Goal: Information Seeking & Learning: Check status

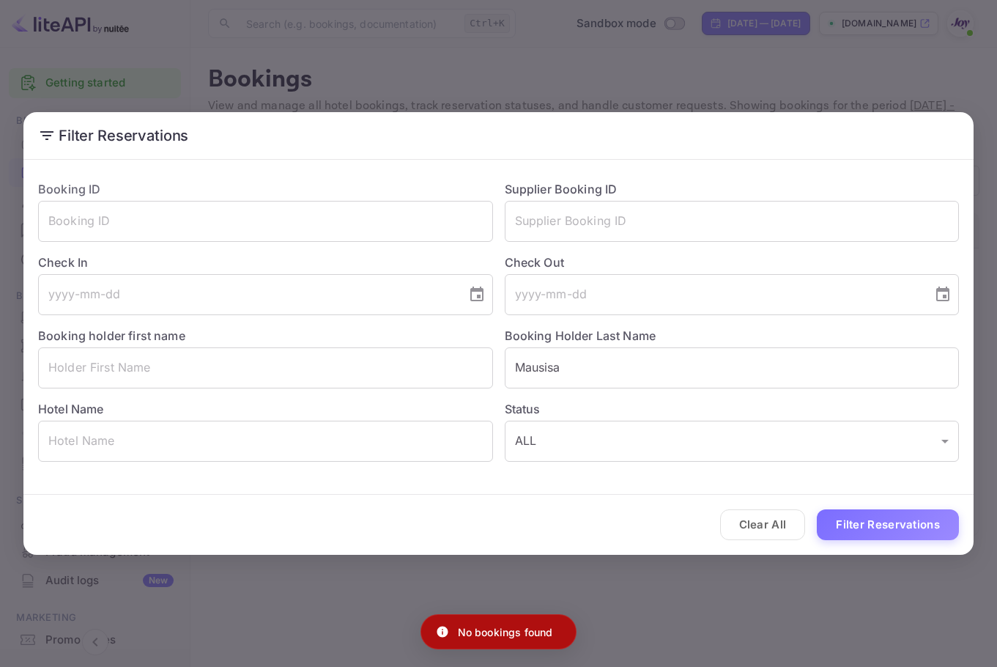
click at [942, 42] on div "Filter Reservations Booking ID ​ Supplier Booking ID ​ Check In ​ Check Out ​ B…" at bounding box center [498, 333] width 997 height 667
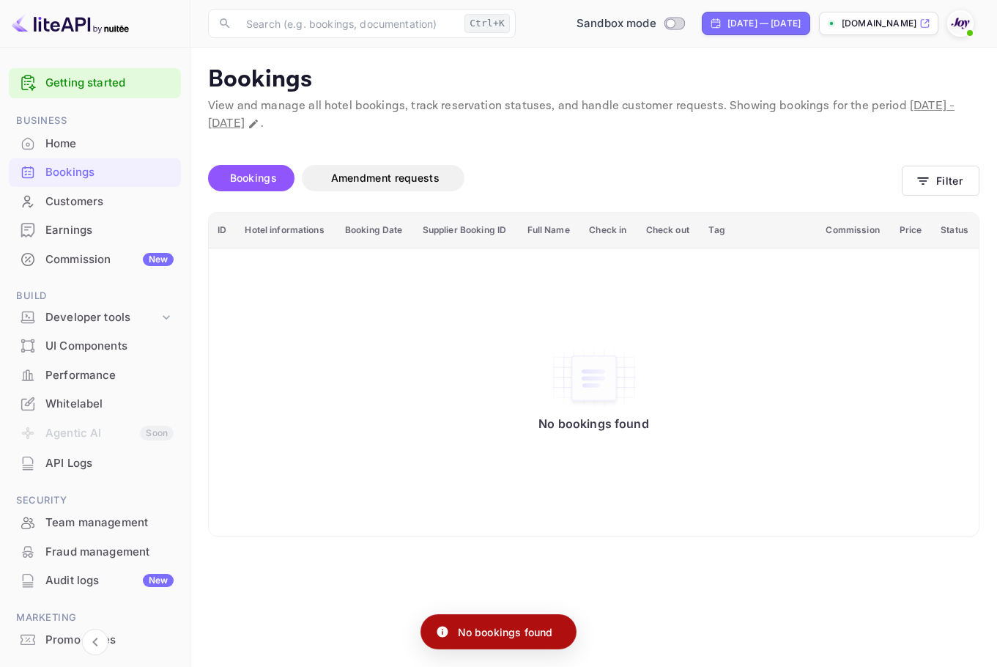
click at [970, 29] on div "Filter Reservations Booking ID ​ Supplier Booking ID ​ Check In ​ Check Out ​ B…" at bounding box center [498, 333] width 997 height 667
click at [963, 19] on img at bounding box center [959, 23] width 23 height 23
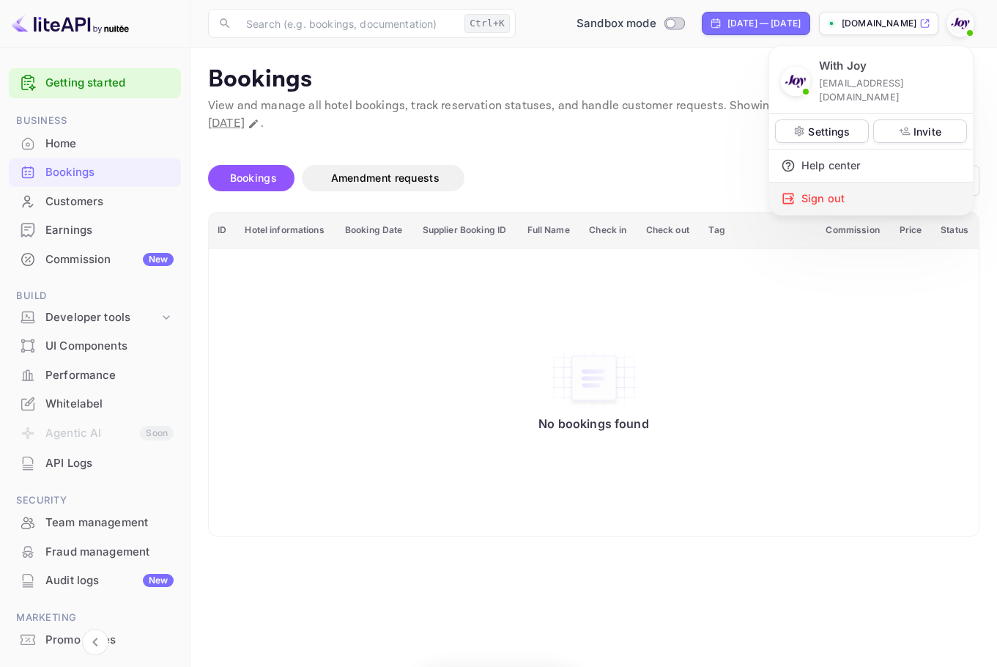
click at [891, 191] on div "Sign out" at bounding box center [871, 198] width 204 height 32
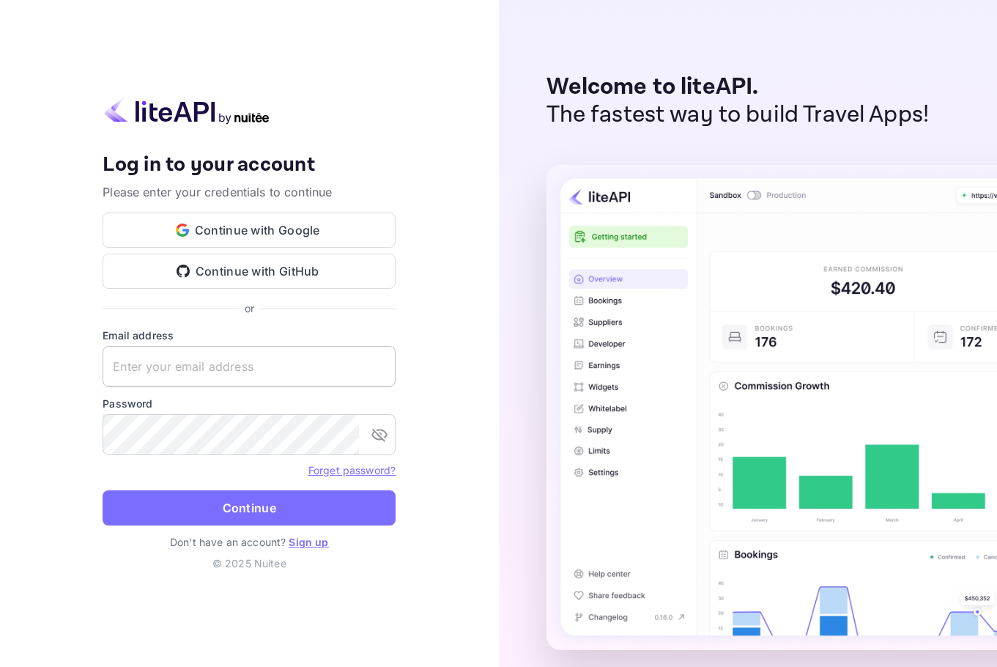
drag, startPoint x: 181, startPoint y: 337, endPoint x: 183, endPoint y: 352, distance: 15.5
click at [181, 348] on div "Email address ​" at bounding box center [249, 356] width 293 height 59
click at [183, 353] on input "text" at bounding box center [249, 366] width 293 height 41
paste input "[EMAIL_ADDRESS][DOMAIN_NAME]"
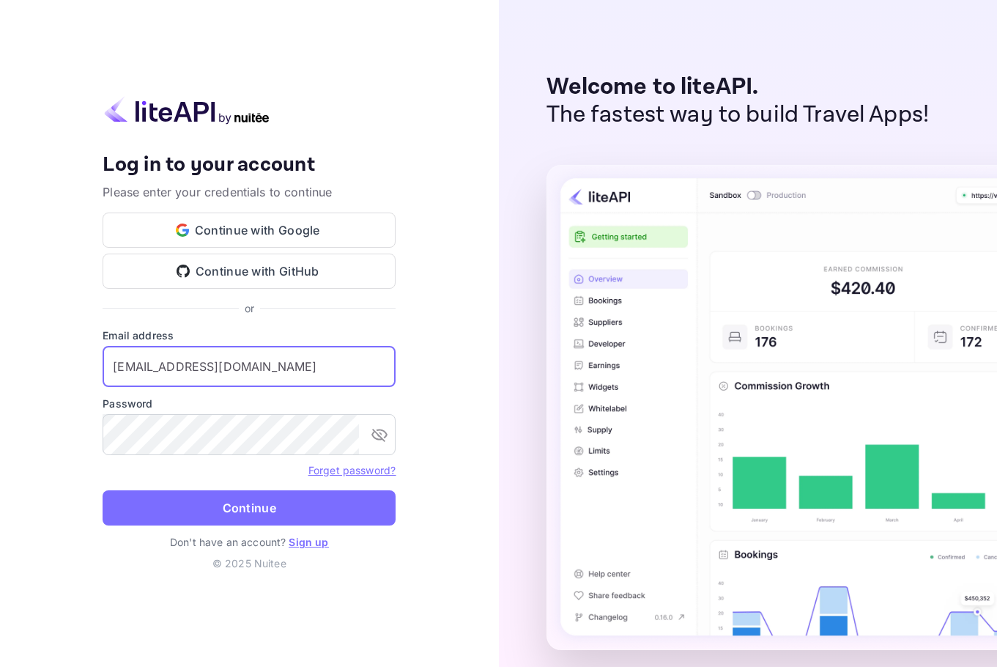
type input "[EMAIL_ADDRESS][DOMAIN_NAME]"
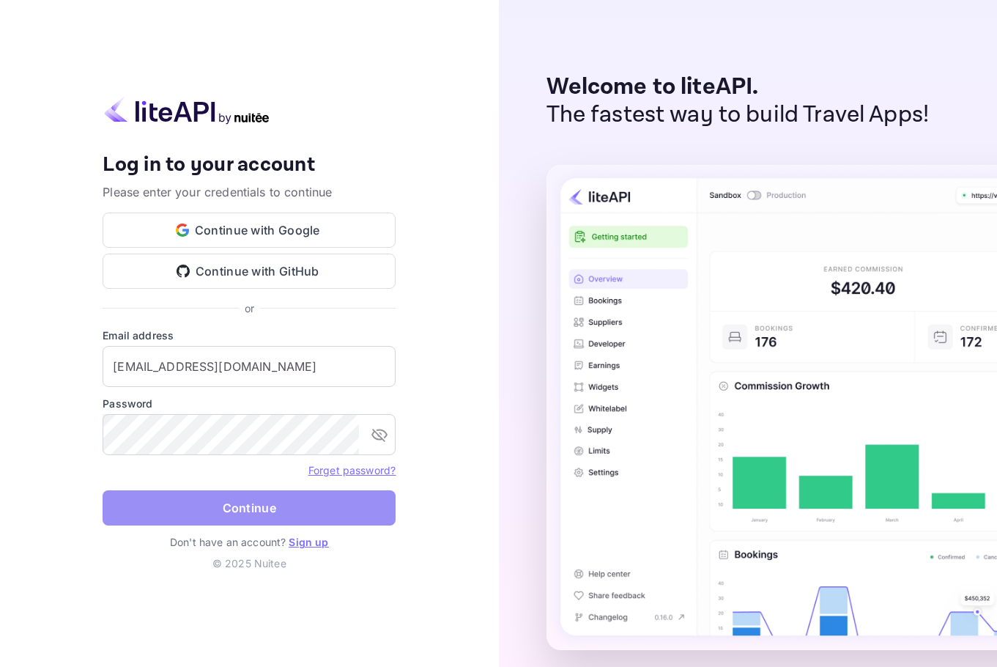
click at [266, 494] on button "Continue" at bounding box center [249, 507] width 293 height 35
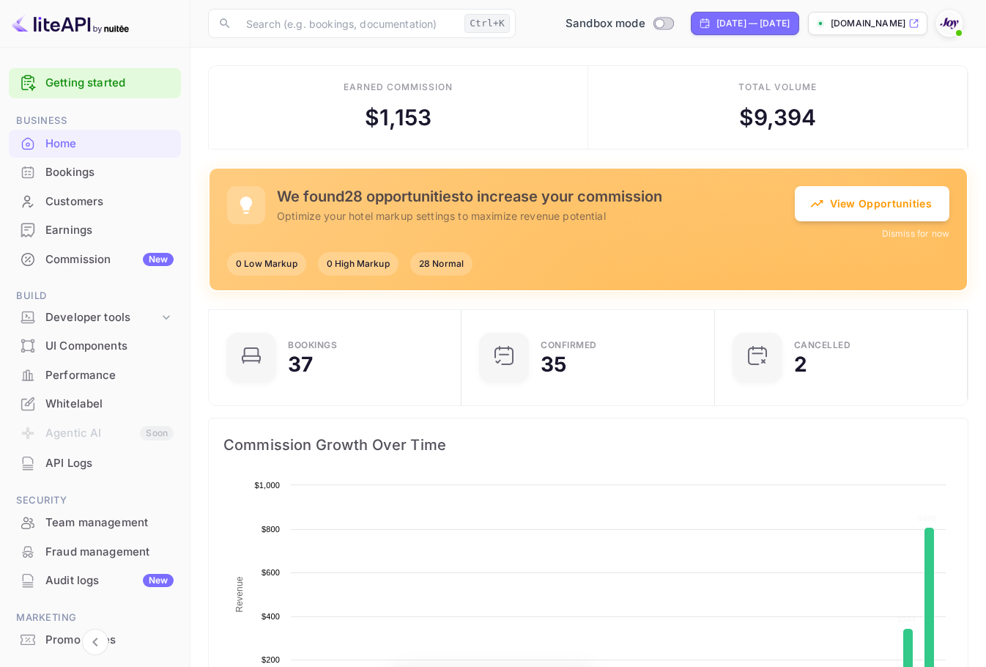
click at [770, 29] on div "[DATE] — [DATE]" at bounding box center [752, 23] width 73 height 13
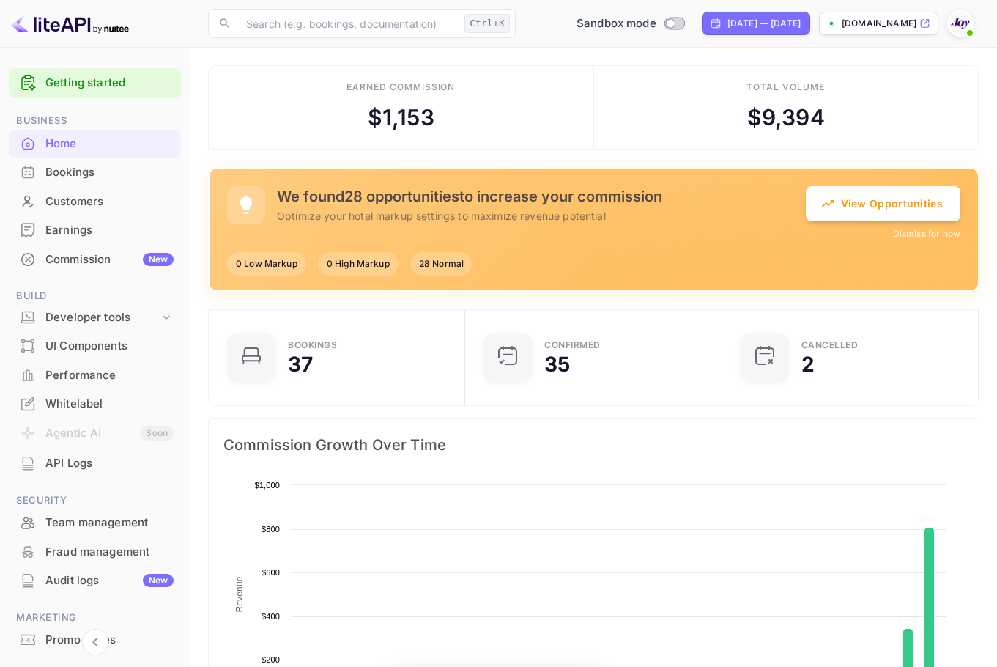
select select "3"
select select "2025"
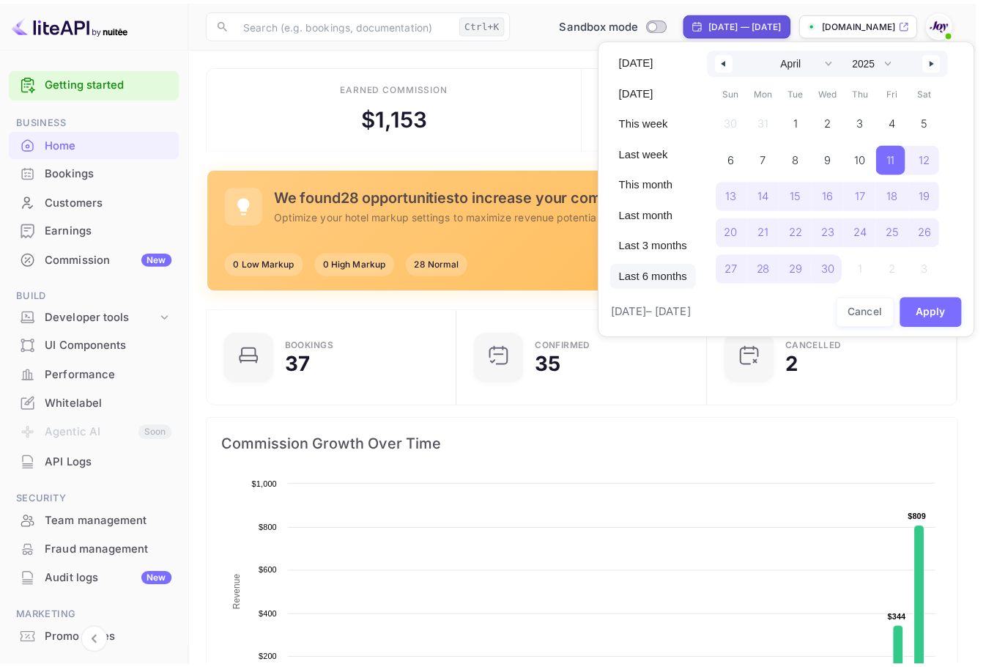
scroll to position [227, 234]
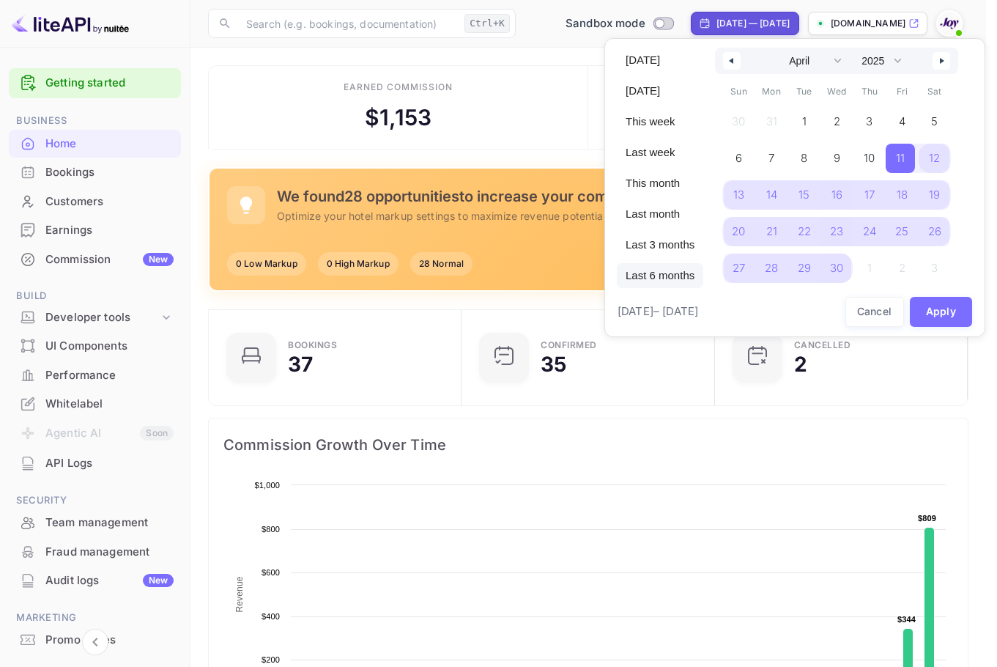
click at [676, 272] on span "Last 6 months" at bounding box center [660, 275] width 86 height 25
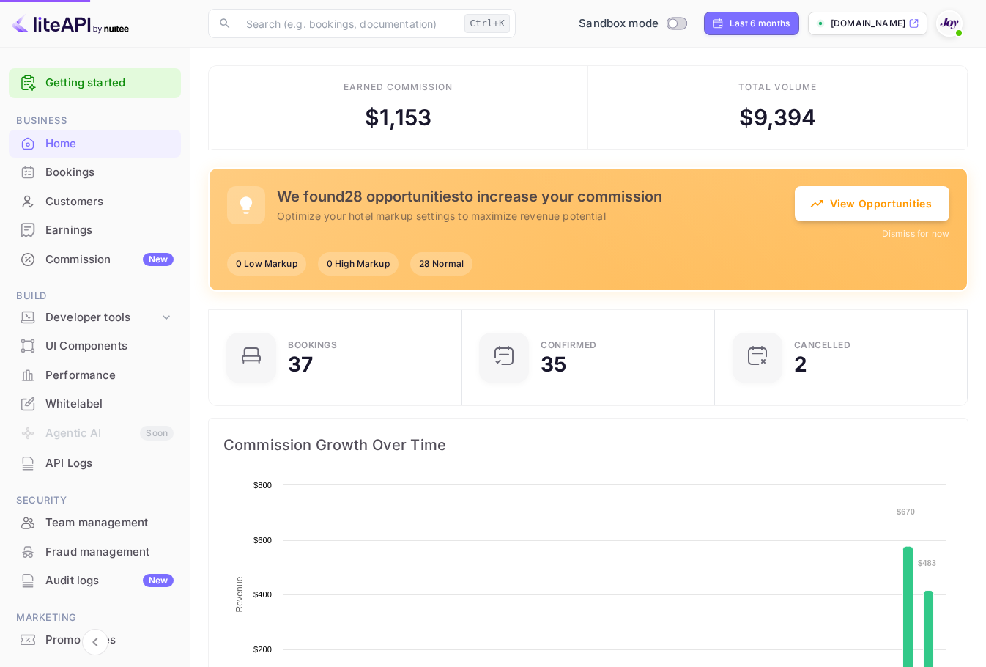
scroll to position [227, 234]
click at [48, 198] on div "Customers" at bounding box center [109, 201] width 128 height 17
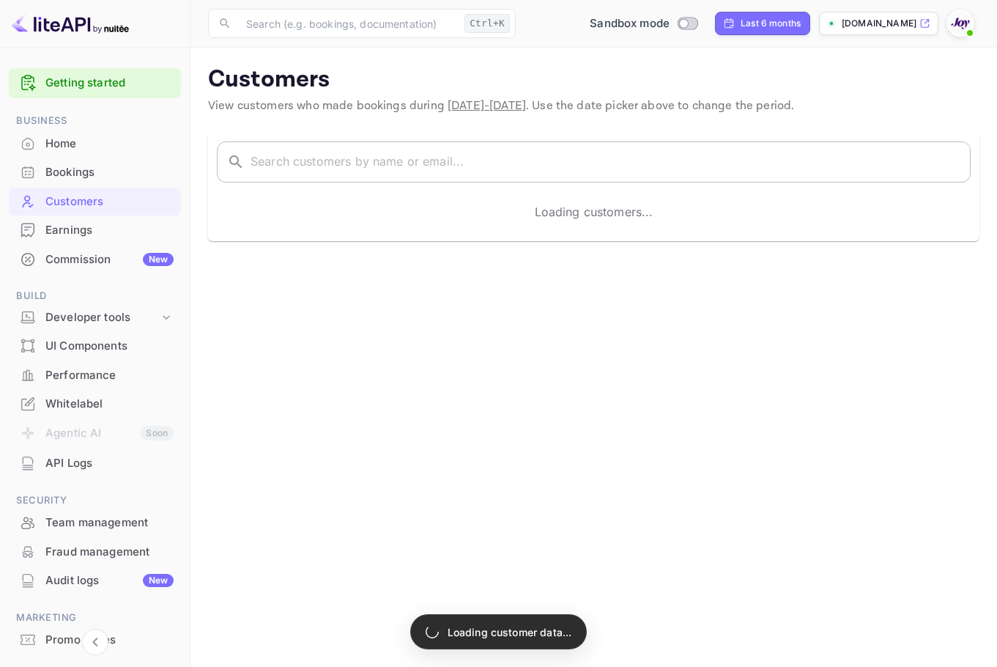
click at [316, 147] on input "text" at bounding box center [610, 161] width 720 height 41
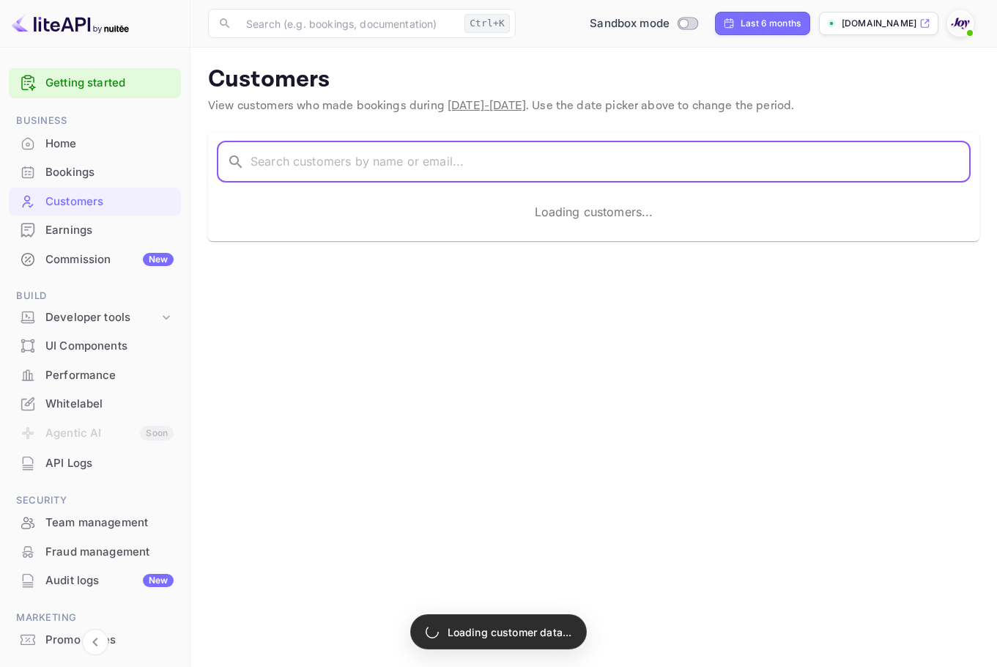
paste input "[PERSON_NAME]"
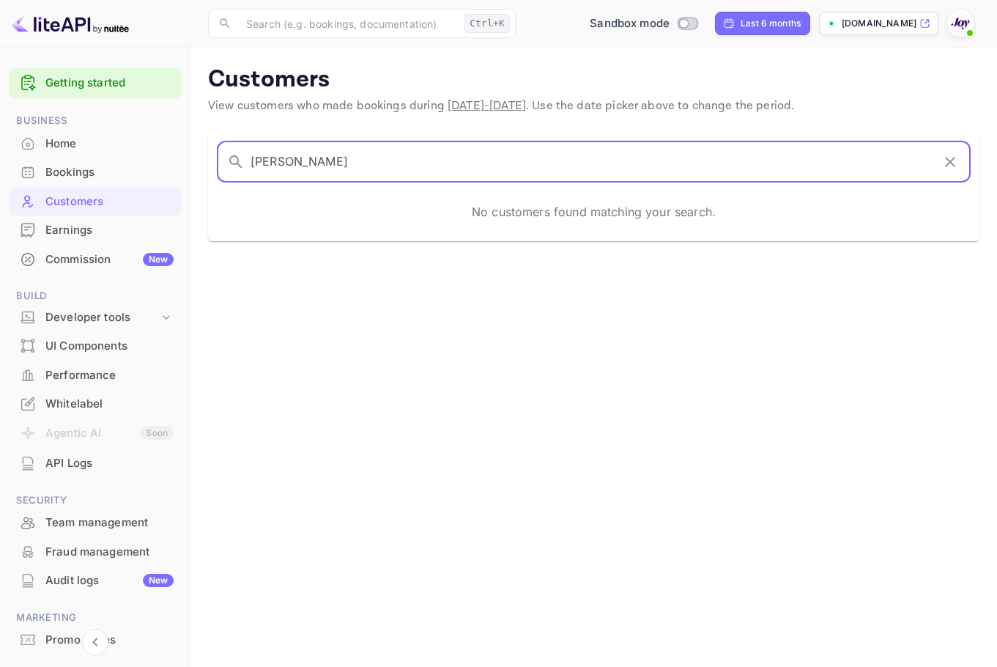
click at [584, 155] on input "[PERSON_NAME]" at bounding box center [590, 161] width 681 height 41
click at [475, 151] on input "[PERSON_NAME]" at bounding box center [590, 161] width 681 height 41
click at [464, 158] on input "[PERSON_NAME]" at bounding box center [590, 161] width 681 height 41
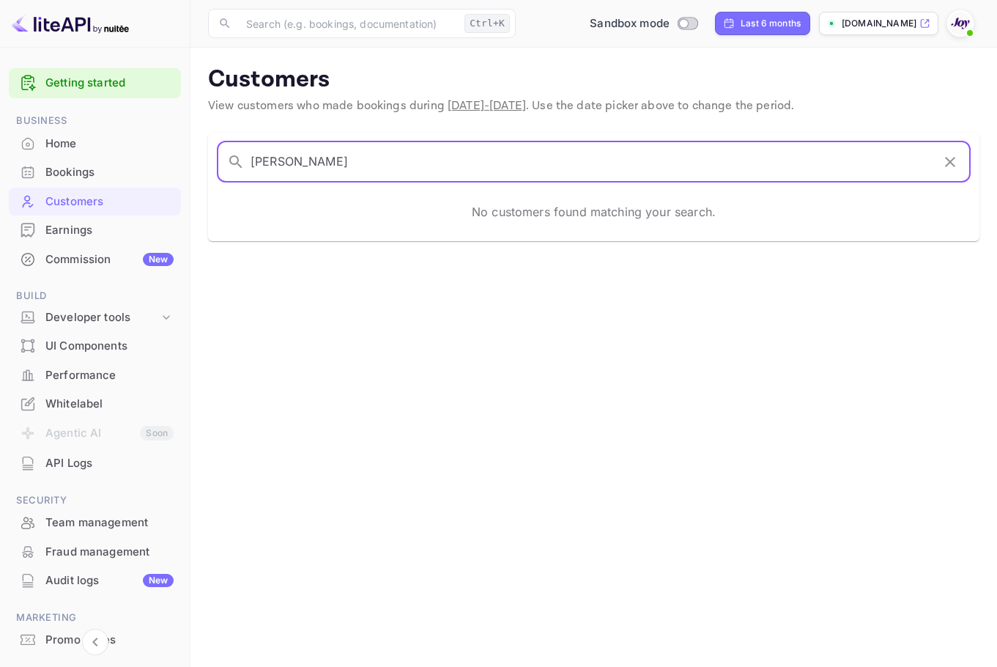
paste input "[PERSON_NAME]"
type input "[PERSON_NAME]"
click at [69, 180] on div "Bookings" at bounding box center [109, 172] width 128 height 17
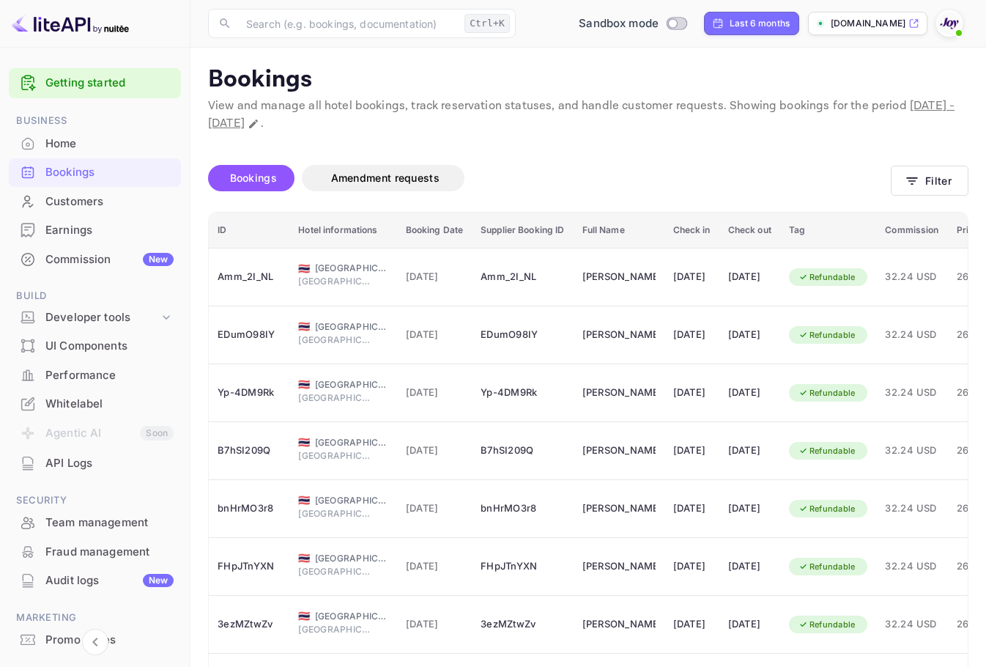
click at [107, 193] on div "Customers" at bounding box center [109, 201] width 128 height 17
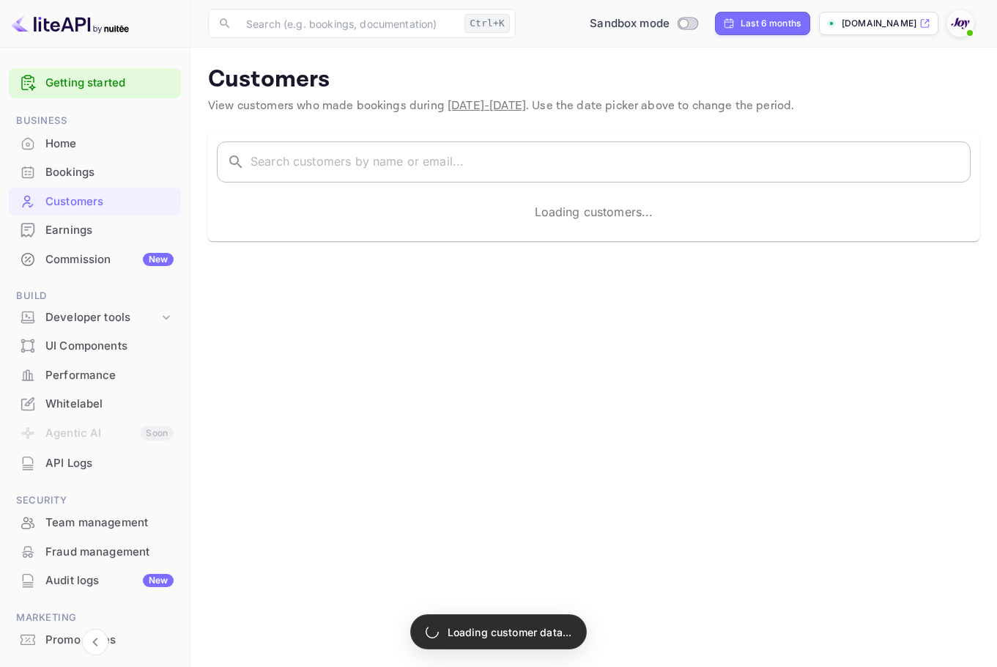
click at [345, 152] on input "text" at bounding box center [610, 161] width 720 height 41
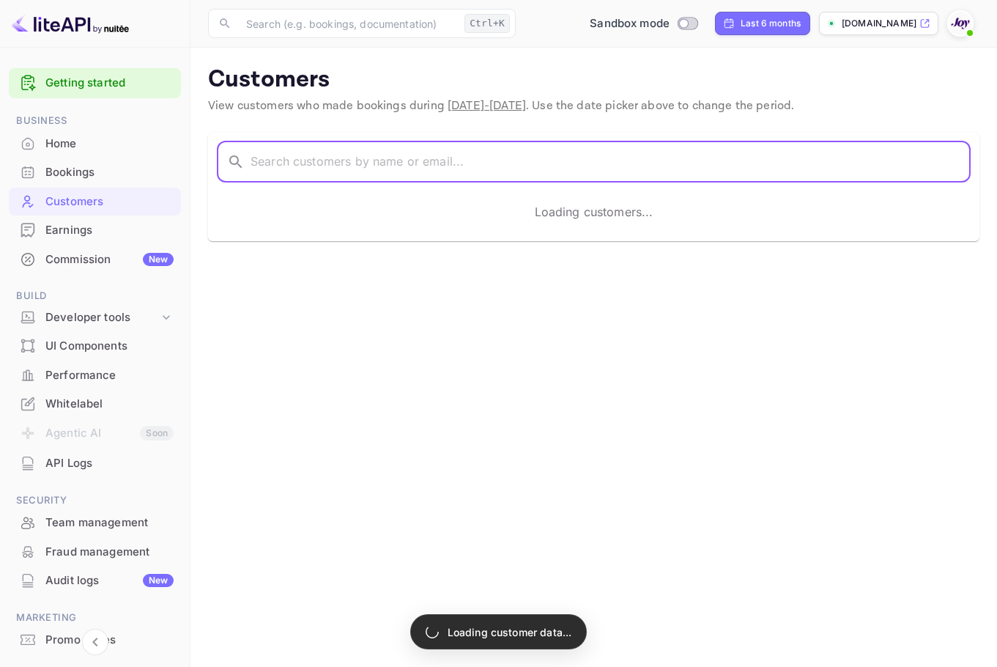
paste input "[EMAIL_ADDRESS][DOMAIN_NAME]"
type input "[EMAIL_ADDRESS][DOMAIN_NAME]"
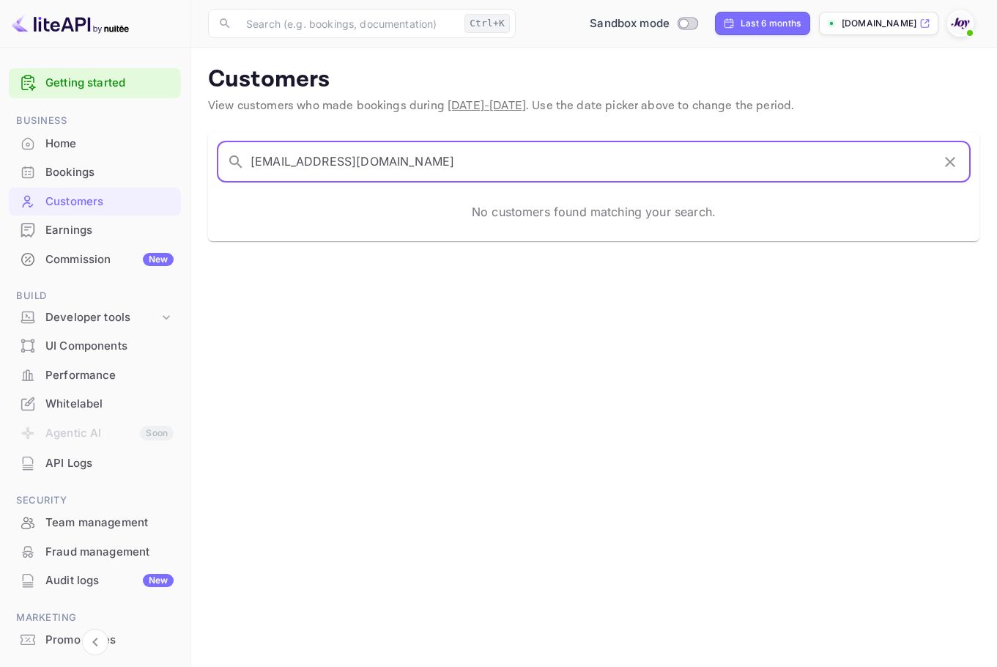
drag, startPoint x: 432, startPoint y: 162, endPoint x: 253, endPoint y: 166, distance: 179.5
click at [253, 166] on input "[EMAIL_ADDRESS][DOMAIN_NAME]" at bounding box center [590, 161] width 681 height 41
click at [128, 130] on div "Getting started Business Home Bookings Customers Earnings Commission New Build …" at bounding box center [498, 333] width 997 height 667
type input "[PERSON_NAME]"
click at [97, 169] on div "Bookings" at bounding box center [109, 172] width 128 height 17
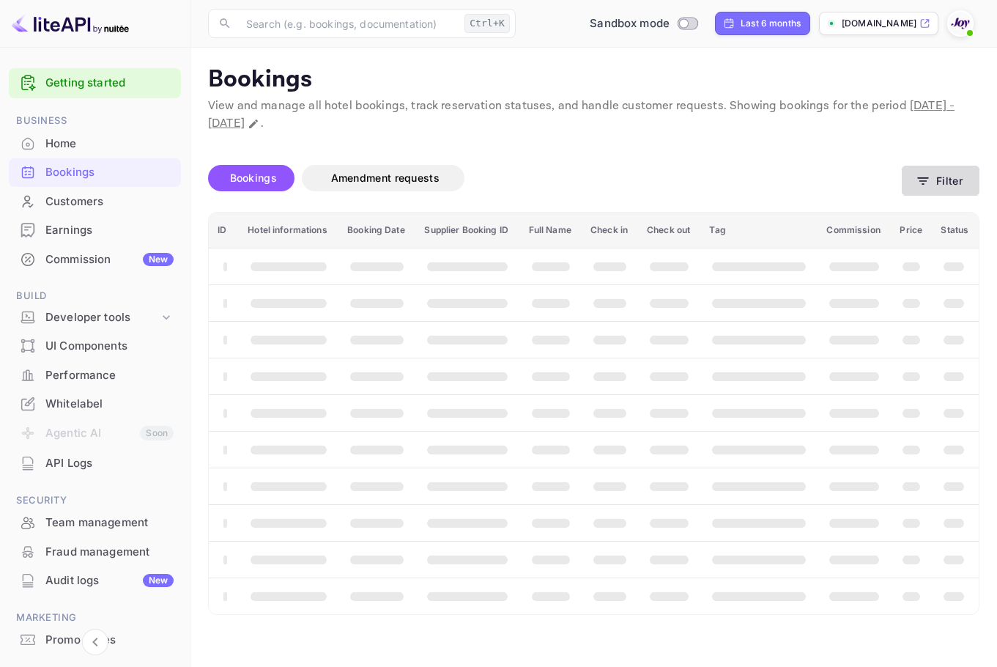
click at [948, 195] on div "Bookings Amendment requests Filter" at bounding box center [593, 181] width 771 height 62
click at [943, 183] on button "Filter" at bounding box center [941, 181] width 78 height 30
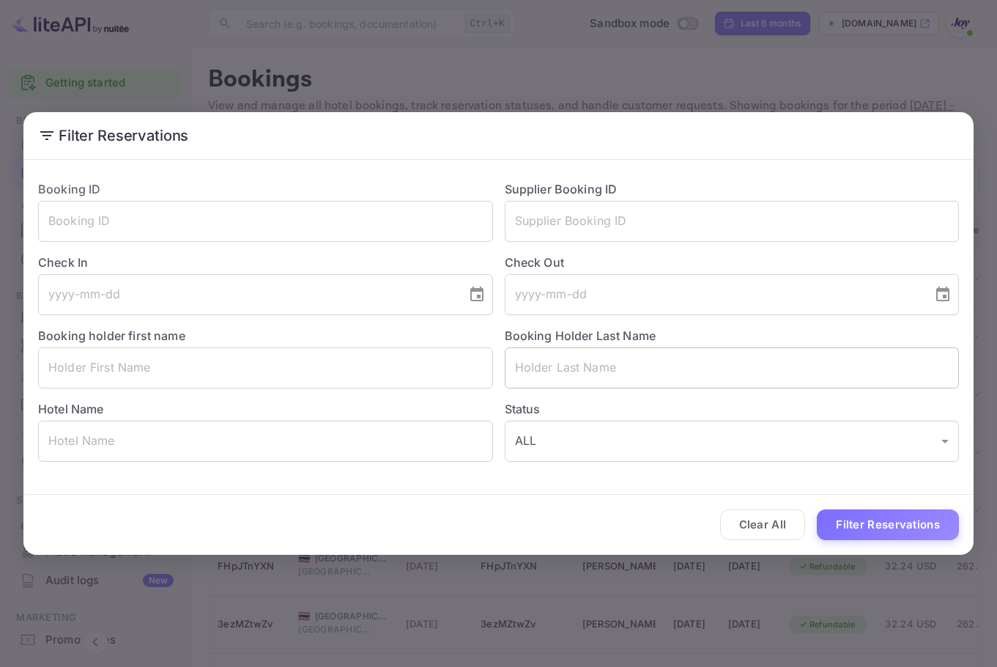
click at [651, 365] on input "text" at bounding box center [732, 367] width 455 height 41
paste input "[PERSON_NAME]"
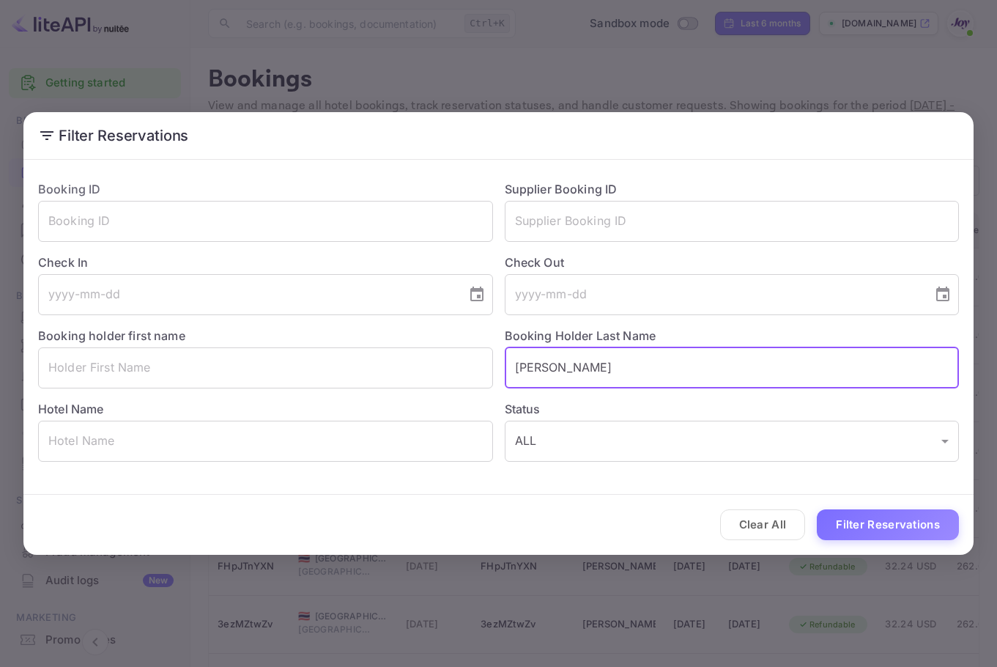
click at [521, 370] on input "[PERSON_NAME]" at bounding box center [732, 367] width 455 height 41
type input "[PERSON_NAME]"
click at [878, 528] on button "Filter Reservations" at bounding box center [888, 524] width 142 height 31
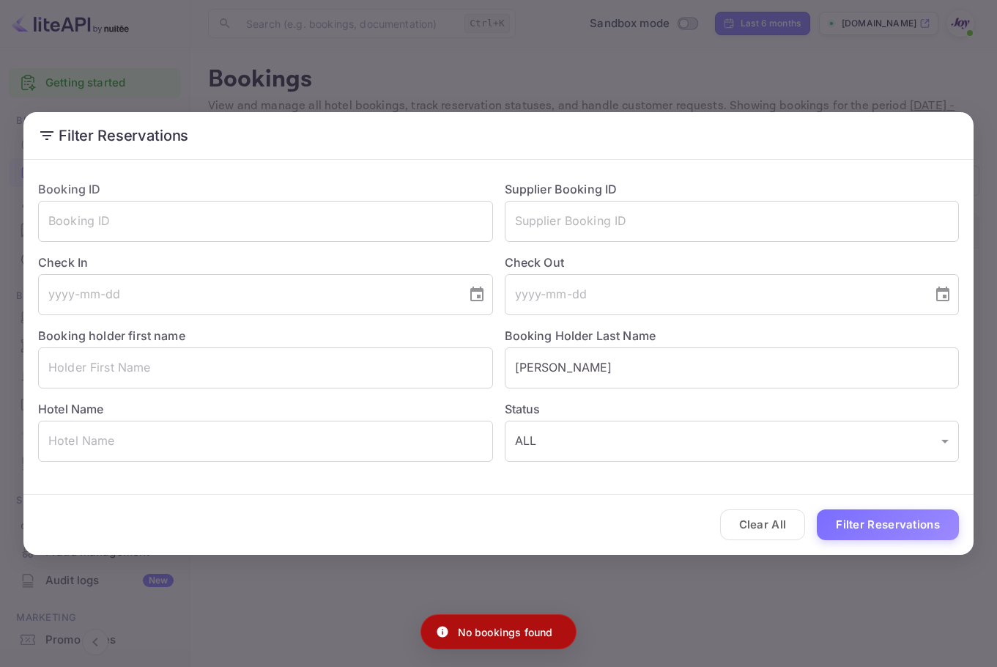
click at [750, 612] on div "Filter Reservations Booking ID ​ Supplier Booking ID ​ Check In ​ Check Out ​ B…" at bounding box center [498, 333] width 997 height 667
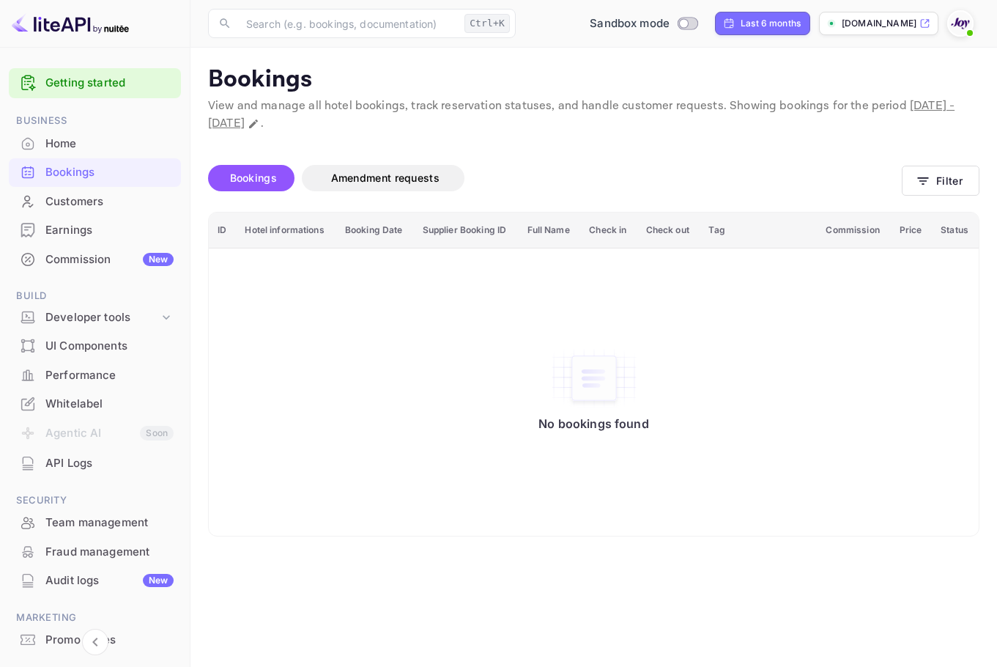
click at [263, 188] on button "Bookings" at bounding box center [251, 178] width 86 height 26
click at [253, 160] on div "Bookings Amendment requests" at bounding box center [555, 181] width 694 height 62
drag, startPoint x: 253, startPoint y: 160, endPoint x: 259, endPoint y: 178, distance: 18.3
click at [252, 160] on div "Bookings Amendment requests" at bounding box center [555, 181] width 694 height 62
click at [259, 179] on span "Bookings" at bounding box center [253, 177] width 47 height 12
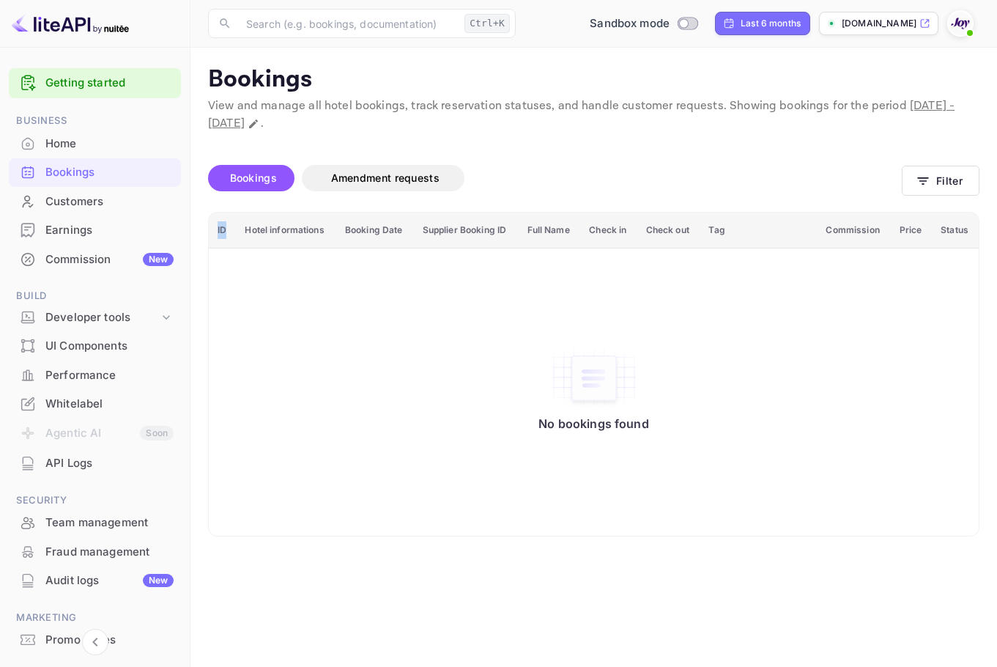
click at [259, 179] on span "Bookings" at bounding box center [253, 177] width 47 height 12
click at [969, 172] on button "Filter" at bounding box center [941, 181] width 78 height 30
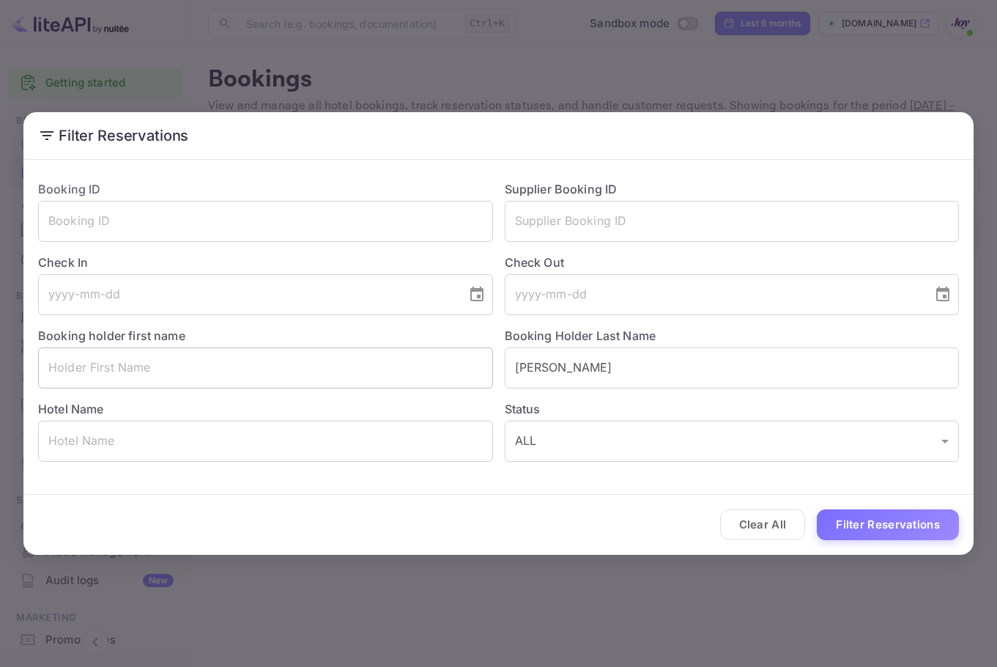
click at [207, 385] on input "text" at bounding box center [265, 367] width 455 height 41
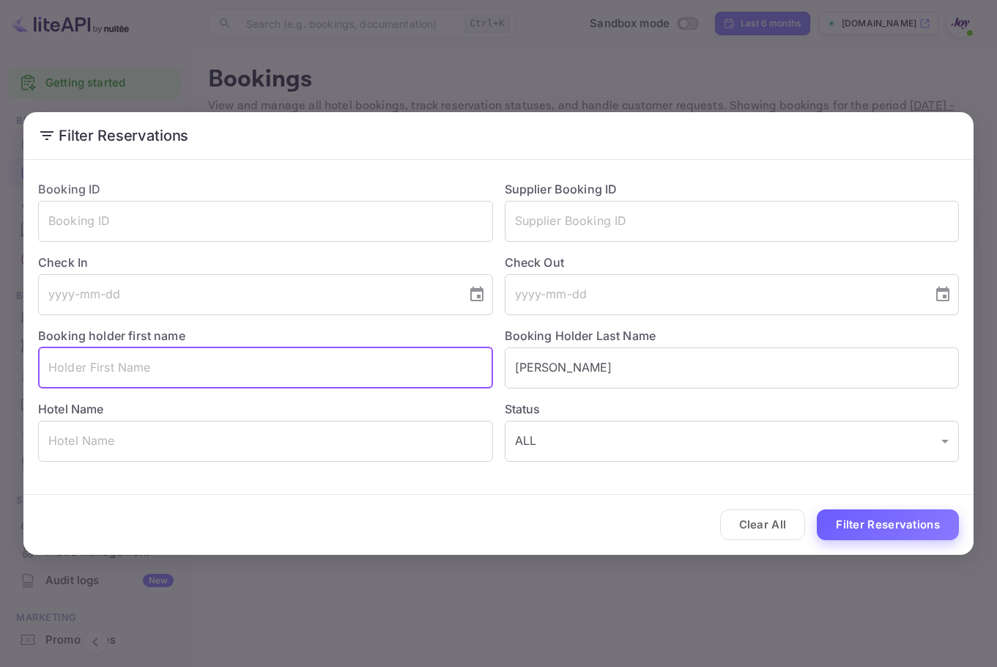
paste input "[PERSON_NAME]"
type input "[PERSON_NAME]"
click at [924, 526] on button "Filter Reservations" at bounding box center [888, 524] width 142 height 31
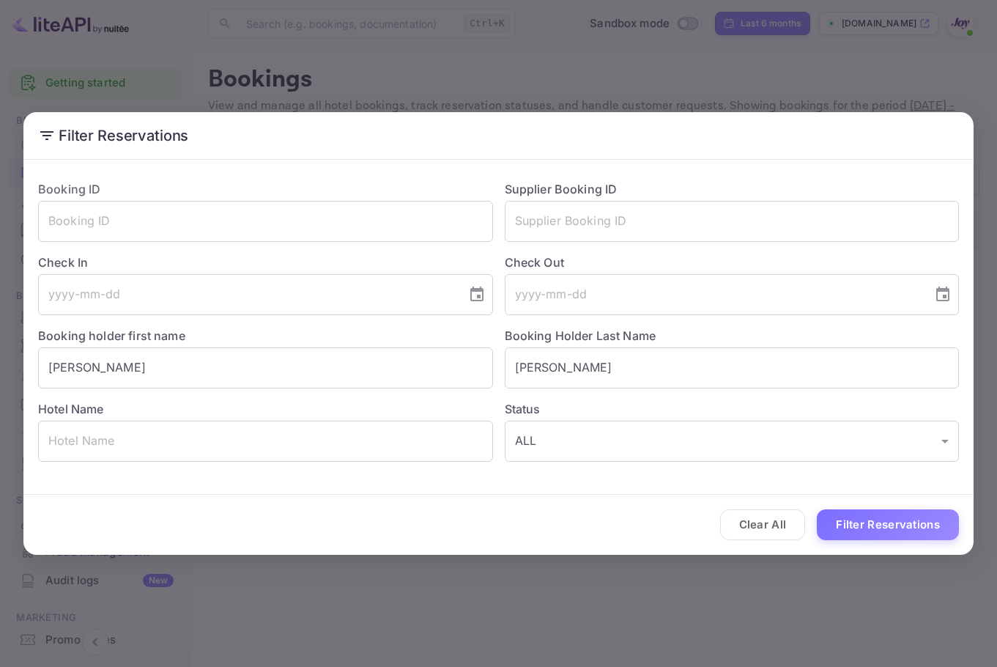
drag, startPoint x: 789, startPoint y: 526, endPoint x: 806, endPoint y: 516, distance: 19.7
click at [789, 527] on button "Clear All" at bounding box center [763, 524] width 86 height 31
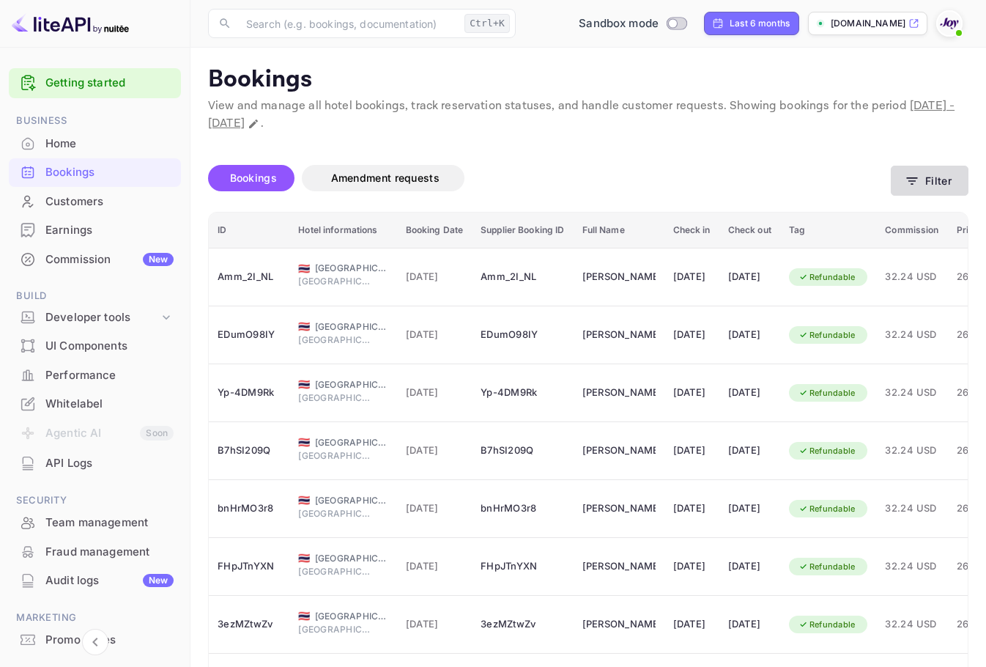
click at [916, 171] on button "Filter" at bounding box center [930, 181] width 78 height 30
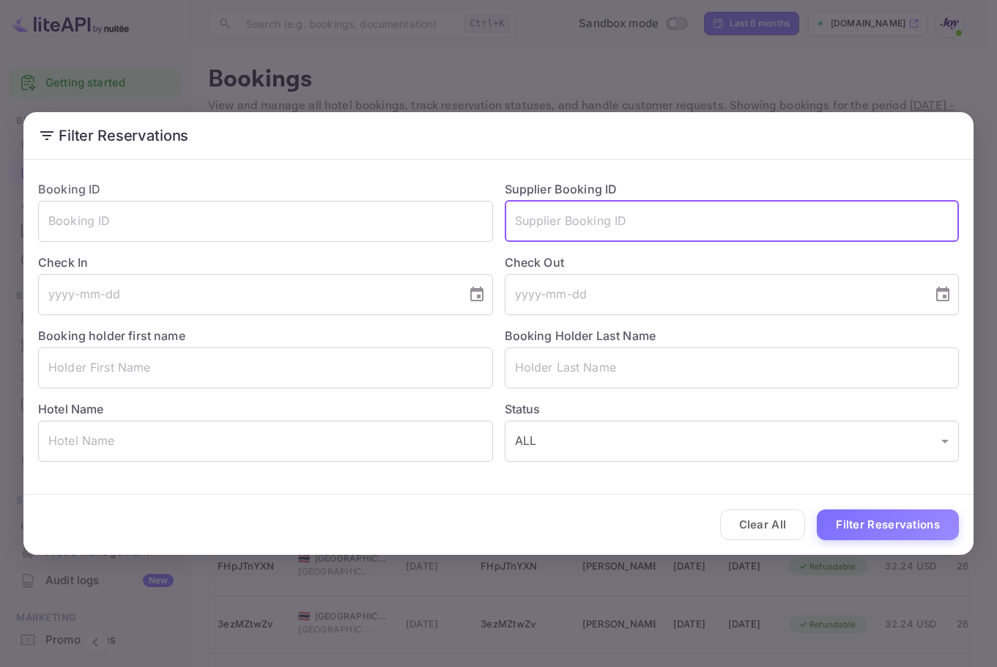
click at [600, 222] on input "text" at bounding box center [732, 221] width 455 height 41
click at [600, 220] on input "text" at bounding box center [732, 221] width 455 height 41
type input "8909173"
click at [892, 521] on button "Filter Reservations" at bounding box center [888, 524] width 142 height 31
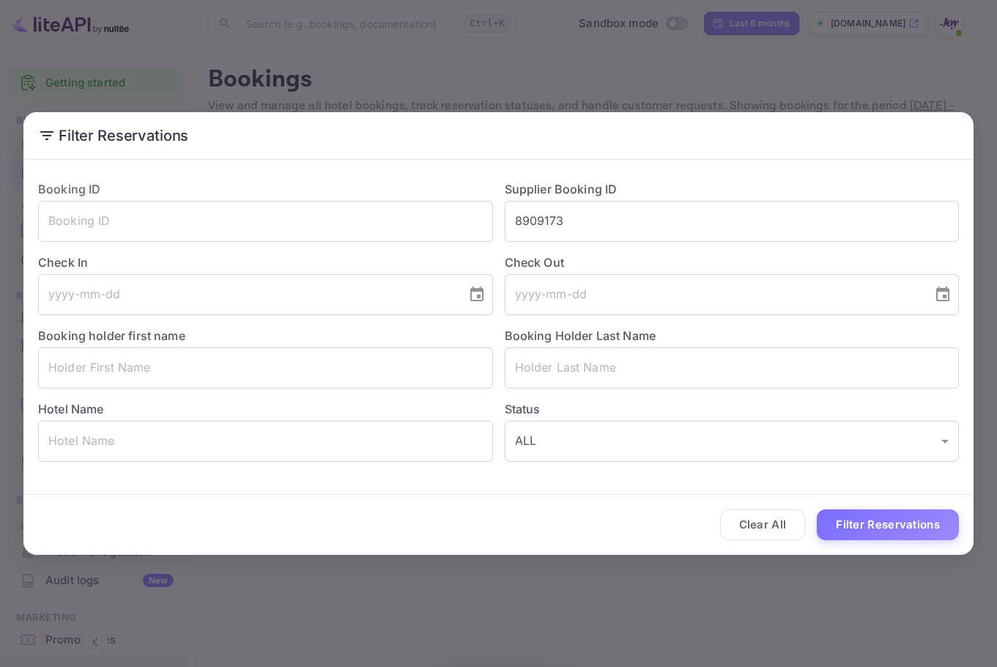
click at [767, 75] on div "Filter Reservations Booking ID ​ Supplier Booking ID 8909173 ​ Check In ​ Check…" at bounding box center [498, 333] width 997 height 667
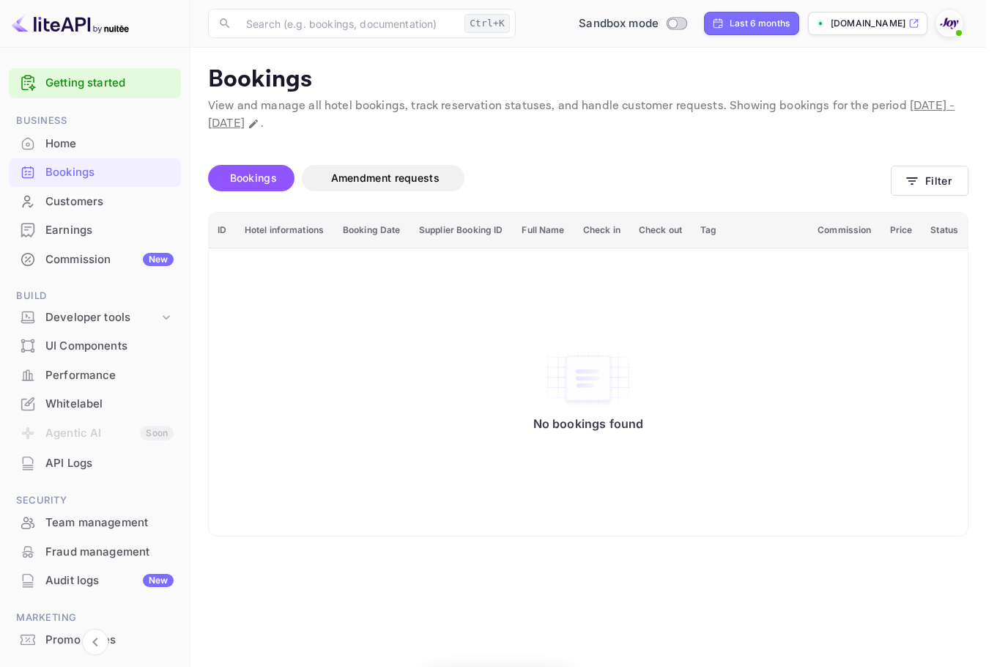
click at [754, 21] on div "Filter Reservations Booking ID ​ Supplier Booking ID 8909173 ​ Check In ​ Check…" at bounding box center [498, 333] width 997 height 667
click at [721, 20] on icon at bounding box center [717, 24] width 8 height 8
select select "3"
select select "2025"
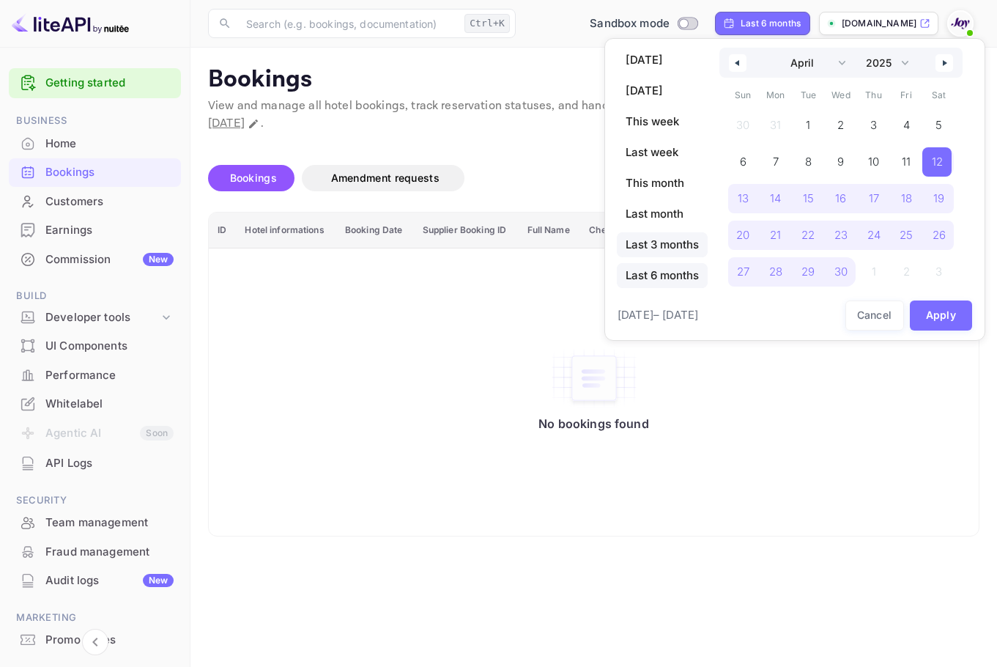
click at [653, 253] on span "Last 3 months" at bounding box center [662, 244] width 91 height 25
select select "6"
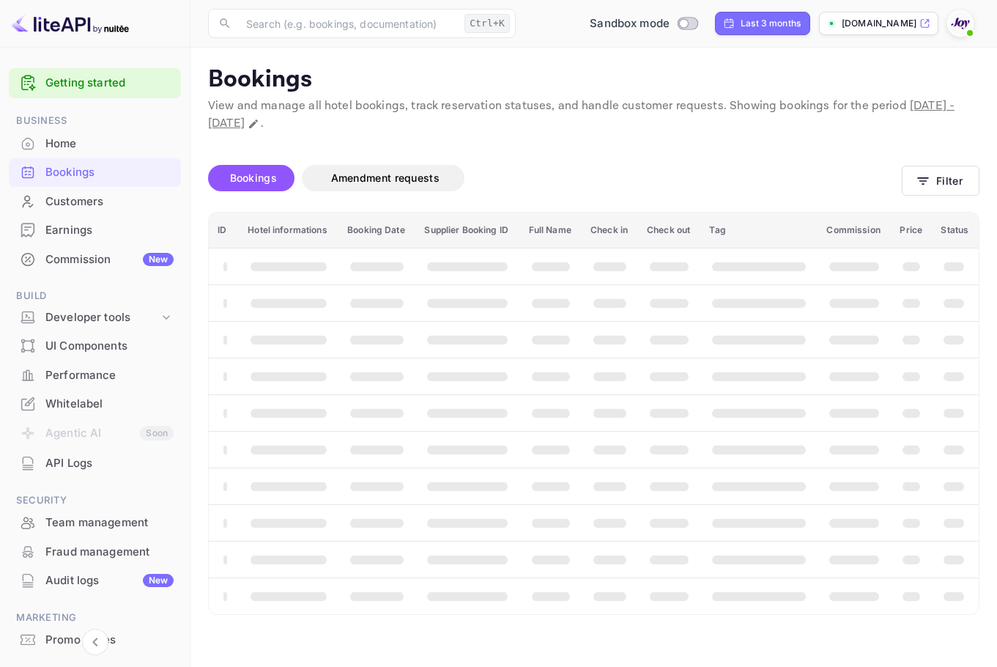
click at [764, 18] on div "Last 3 months" at bounding box center [770, 23] width 60 height 13
select select "6"
select select "2025"
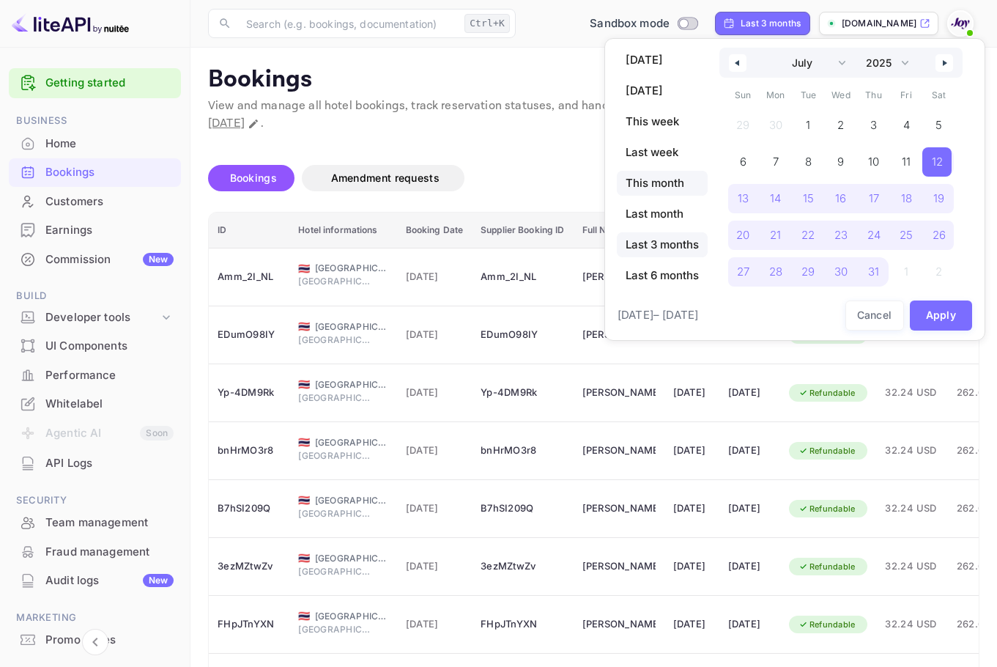
click at [658, 190] on span "This month" at bounding box center [662, 183] width 91 height 25
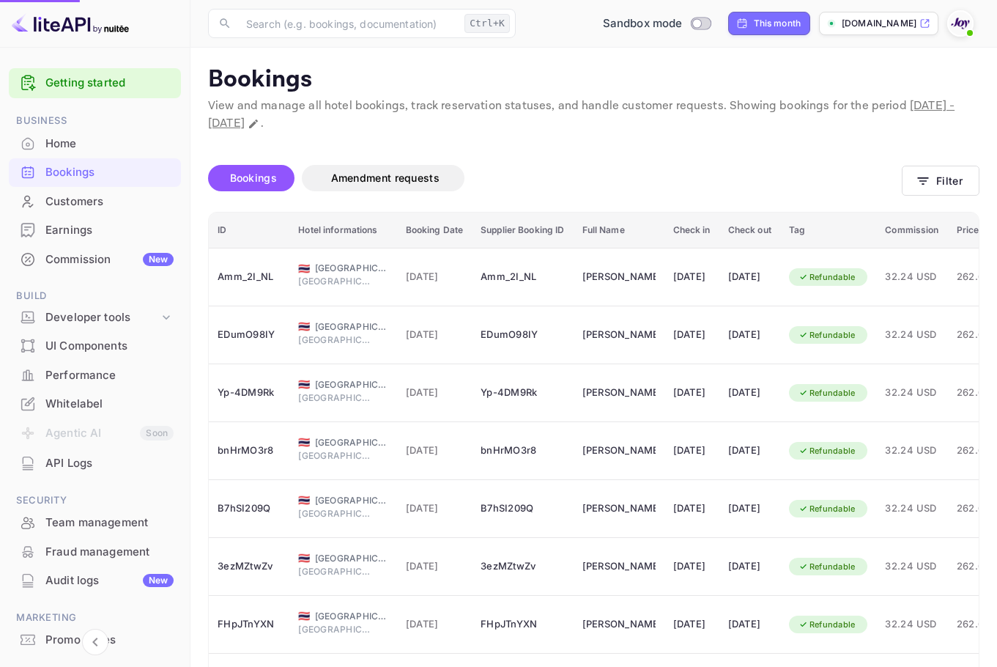
select select "9"
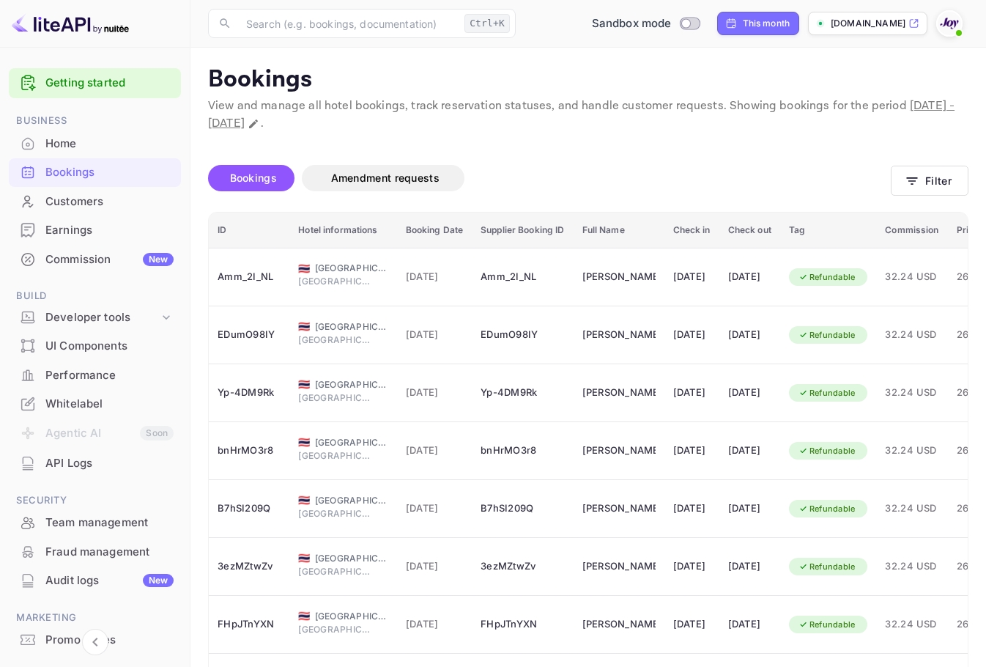
click at [888, 171] on div "Bookings Amendment requests" at bounding box center [549, 178] width 683 height 26
click at [937, 187] on button "Filter" at bounding box center [930, 181] width 78 height 30
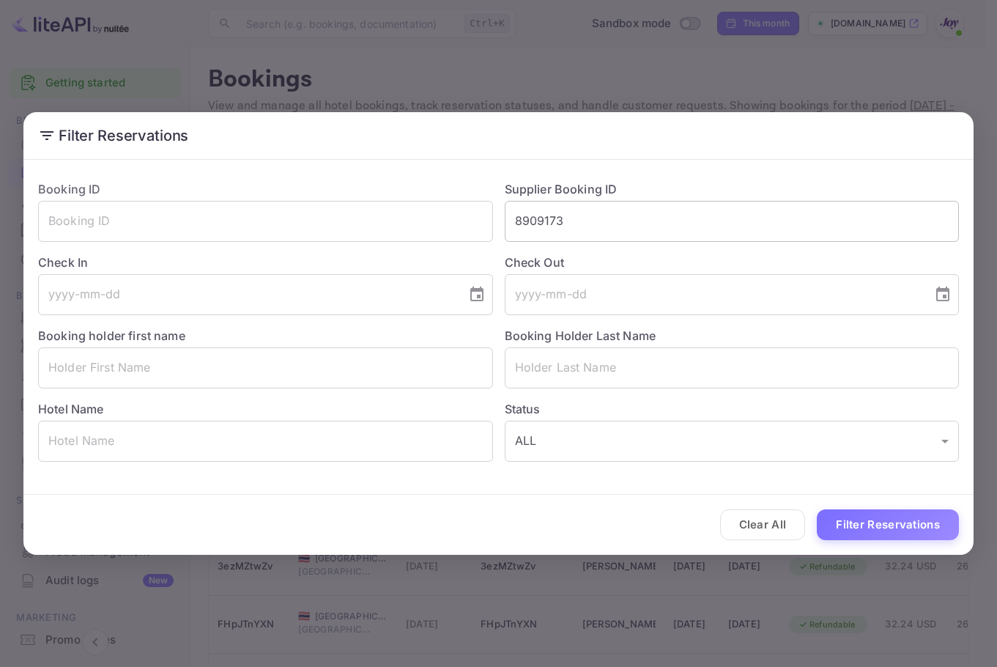
click at [634, 226] on input "8909173" at bounding box center [732, 221] width 455 height 41
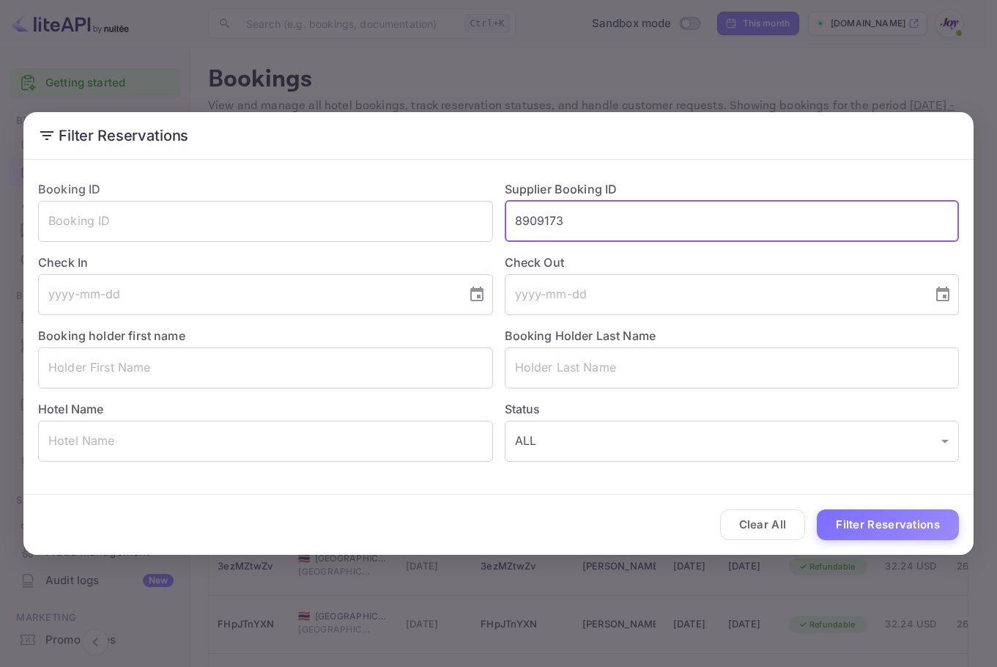
click at [902, 522] on button "Filter Reservations" at bounding box center [888, 524] width 142 height 31
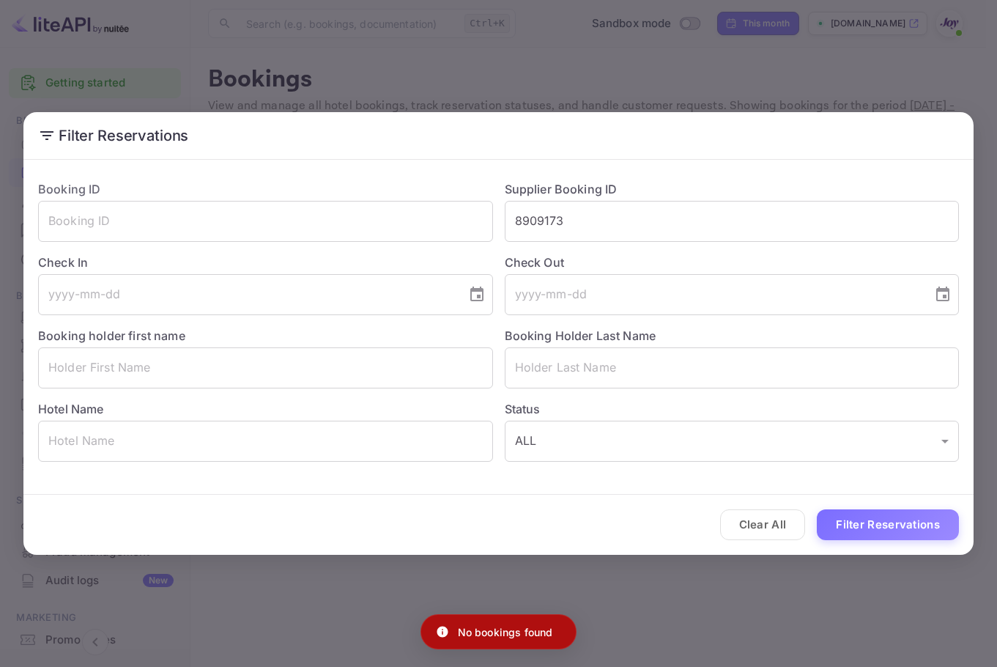
click at [442, 56] on div "Filter Reservations Booking ID ​ Supplier Booking ID 8909173 ​ Check In ​ Check…" at bounding box center [498, 333] width 997 height 667
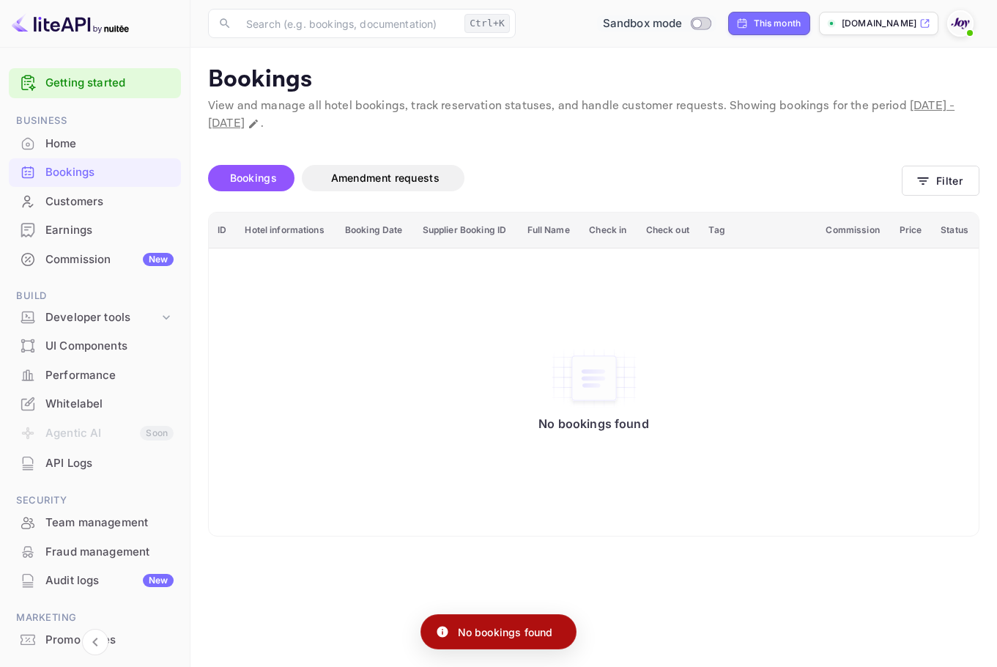
click at [693, 24] on input "Switch to Production mode" at bounding box center [696, 23] width 29 height 10
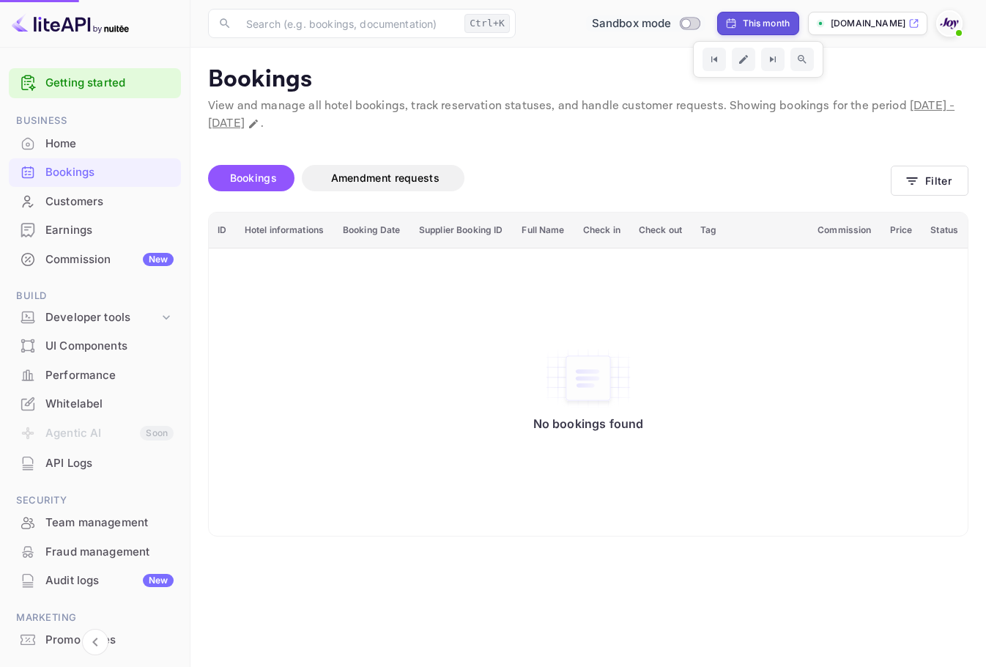
checkbox input "true"
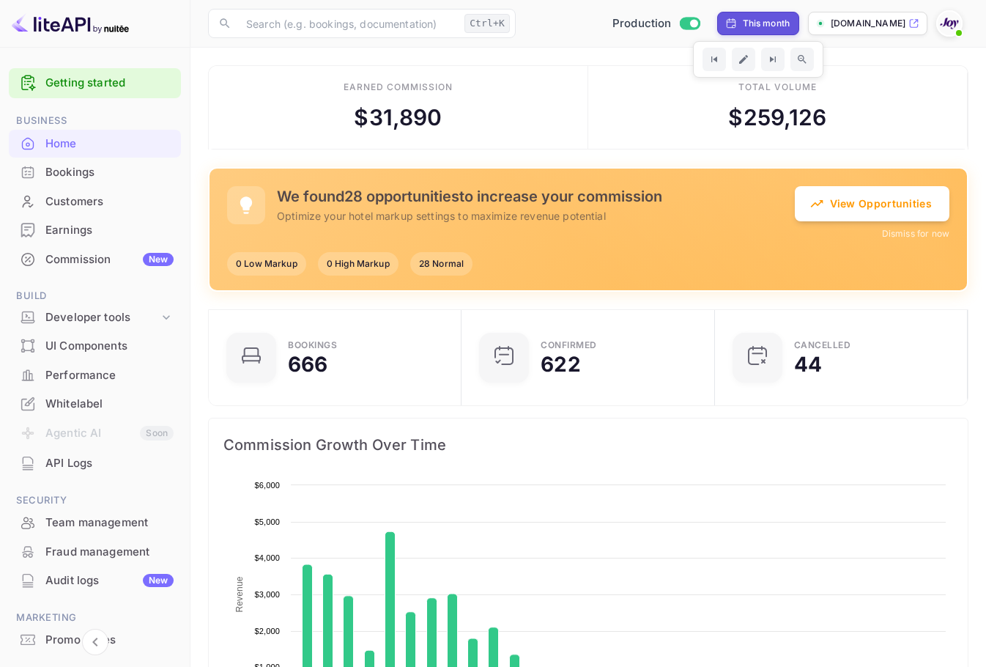
click at [109, 168] on div "Bookings" at bounding box center [109, 172] width 128 height 17
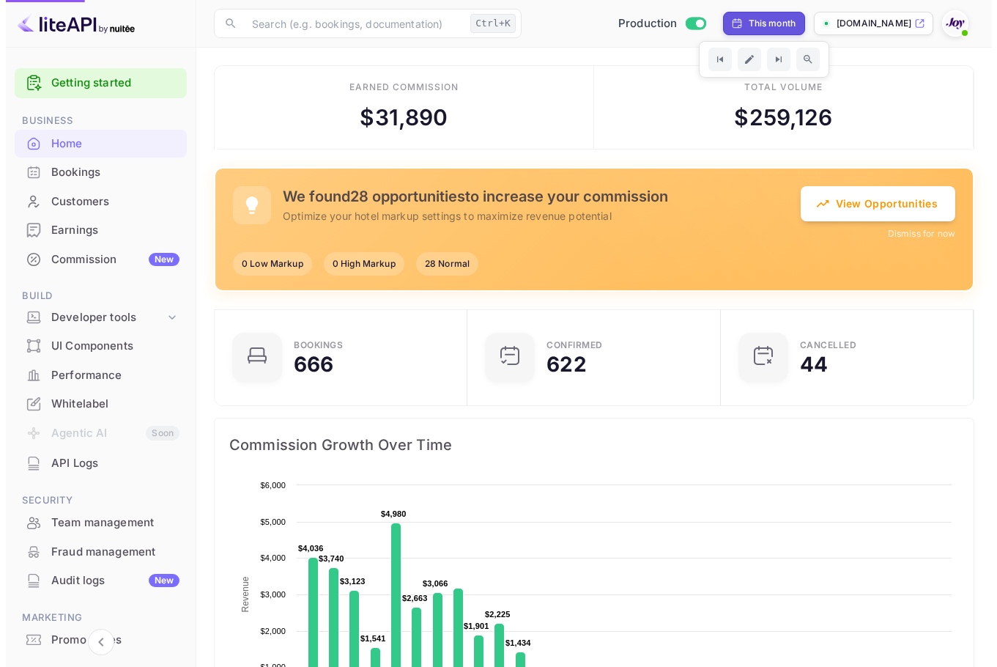
scroll to position [227, 234]
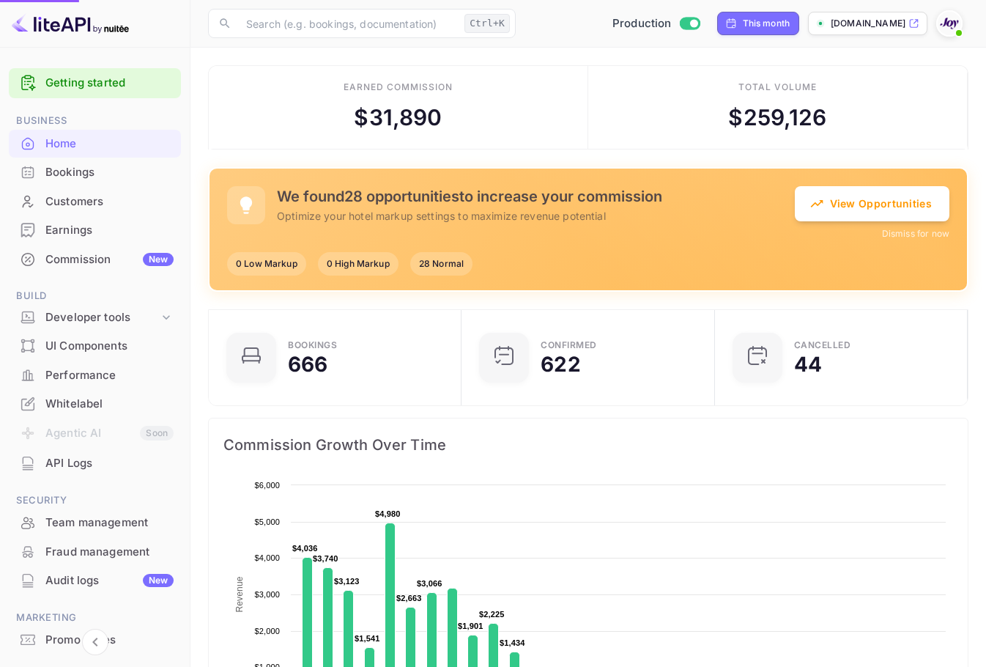
click at [117, 167] on div "Bookings" at bounding box center [109, 172] width 128 height 17
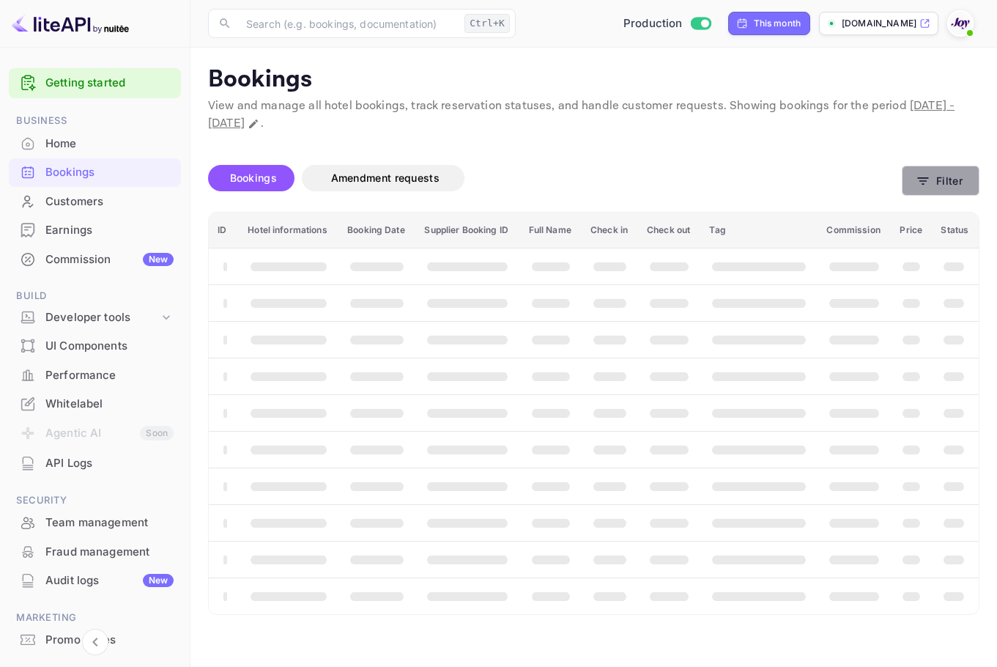
click at [948, 177] on button "Filter" at bounding box center [941, 181] width 78 height 30
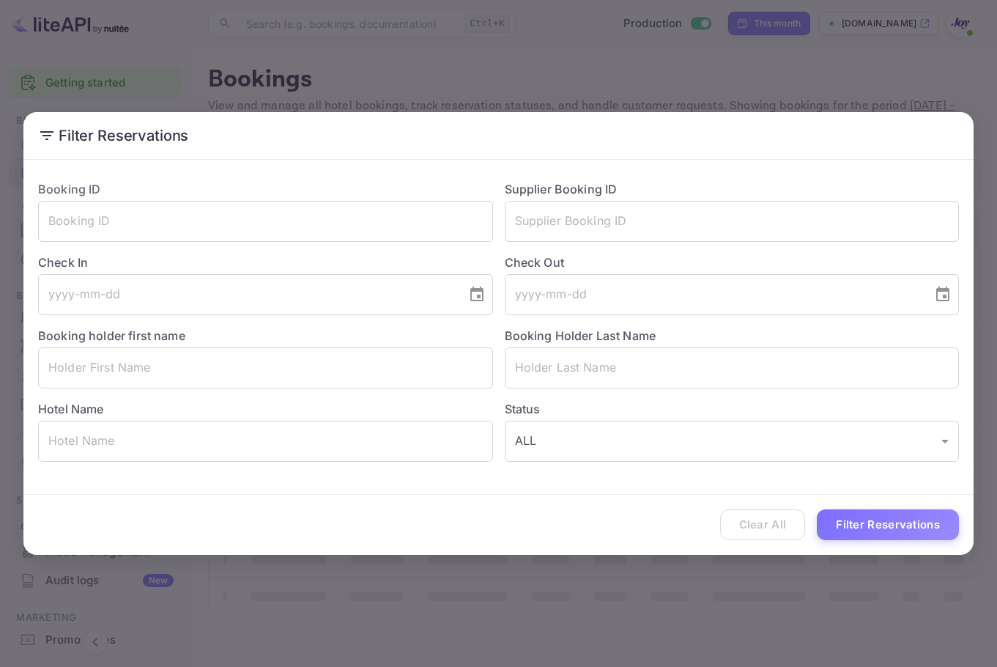
click at [782, 55] on div "Filter Reservations Booking ID ​ Supplier Booking ID ​ Check In ​ Check Out ​ B…" at bounding box center [498, 333] width 997 height 667
click at [762, 23] on div "Filter Reservations Booking ID ​ Supplier Booking ID ​ Check In ​ Check Out ​ B…" at bounding box center [498, 333] width 997 height 667
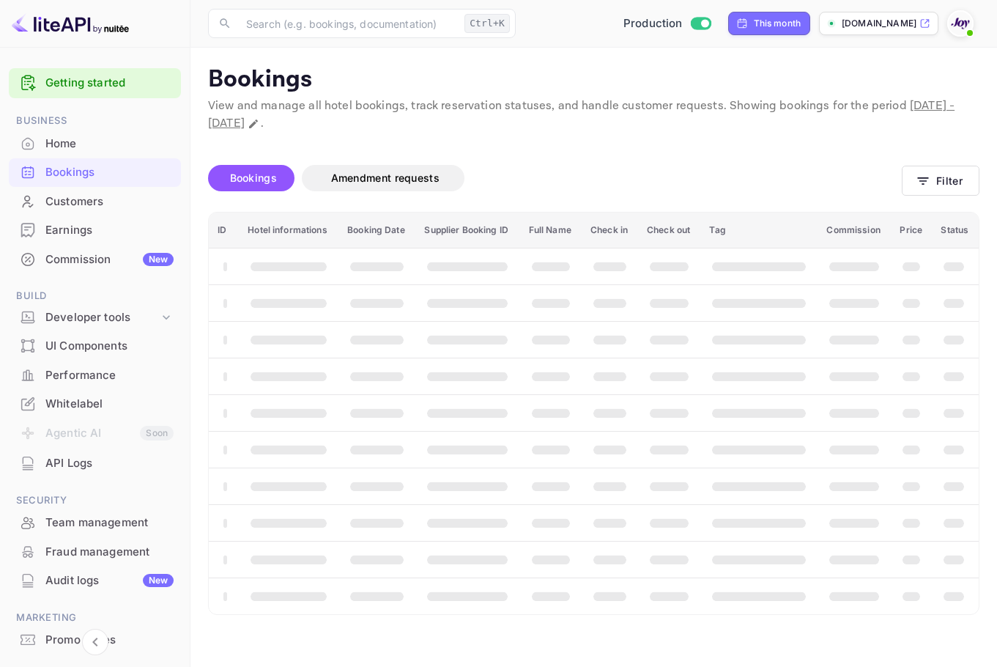
click at [764, 26] on div "Filter Reservations Booking ID ​ Supplier Booking ID ​ Check In ​ Check Out ​ B…" at bounding box center [498, 333] width 997 height 667
click at [754, 25] on div "This month" at bounding box center [778, 23] width 48 height 13
select select "9"
select select "2025"
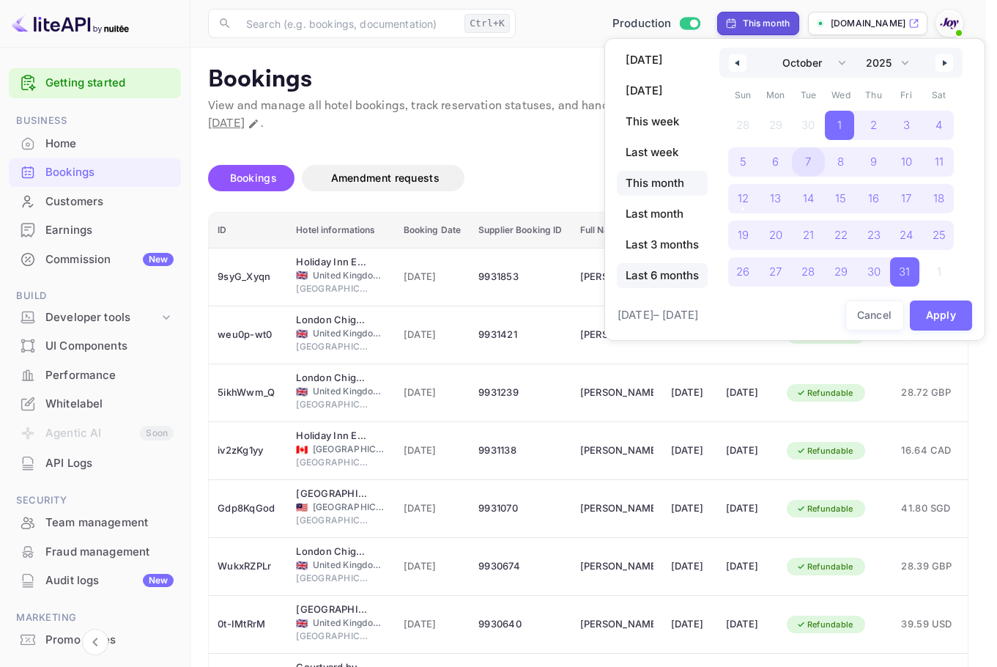
click at [648, 270] on span "Last 6 months" at bounding box center [662, 275] width 91 height 25
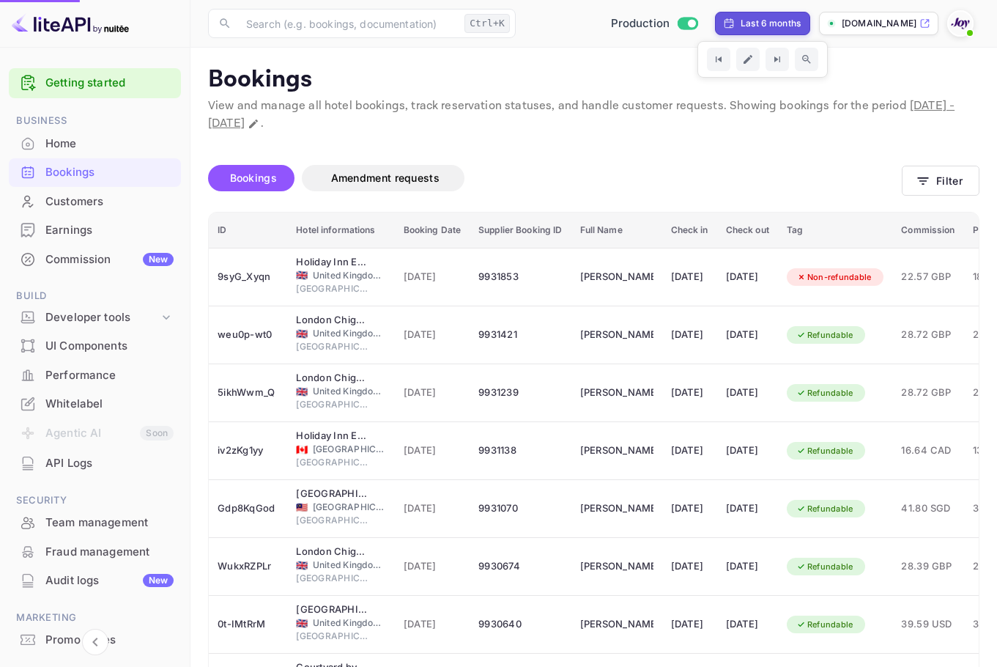
select select "3"
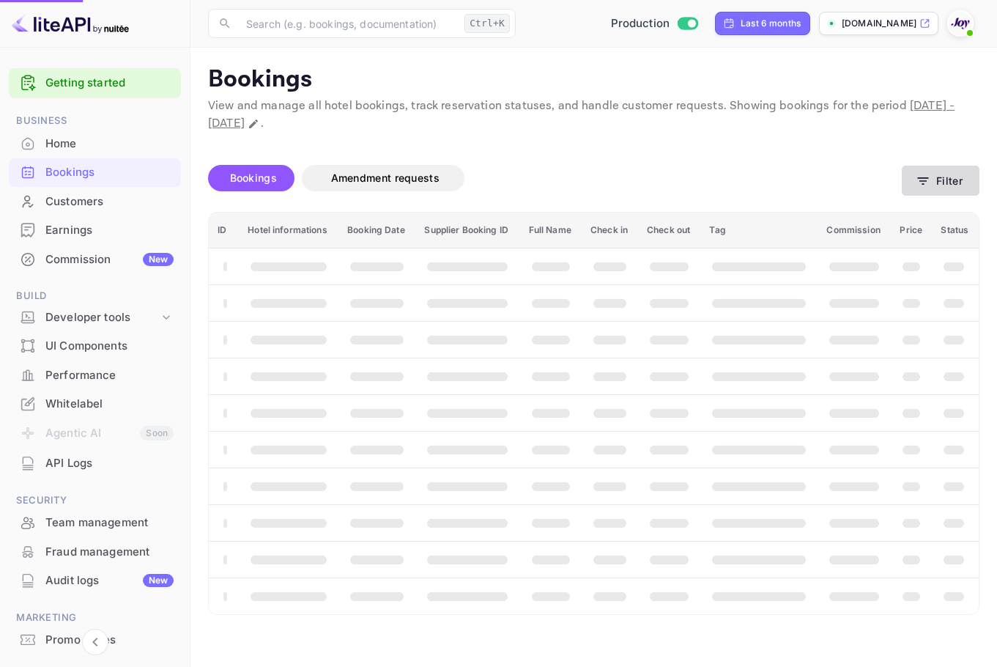
click at [910, 184] on button "Filter" at bounding box center [941, 181] width 78 height 30
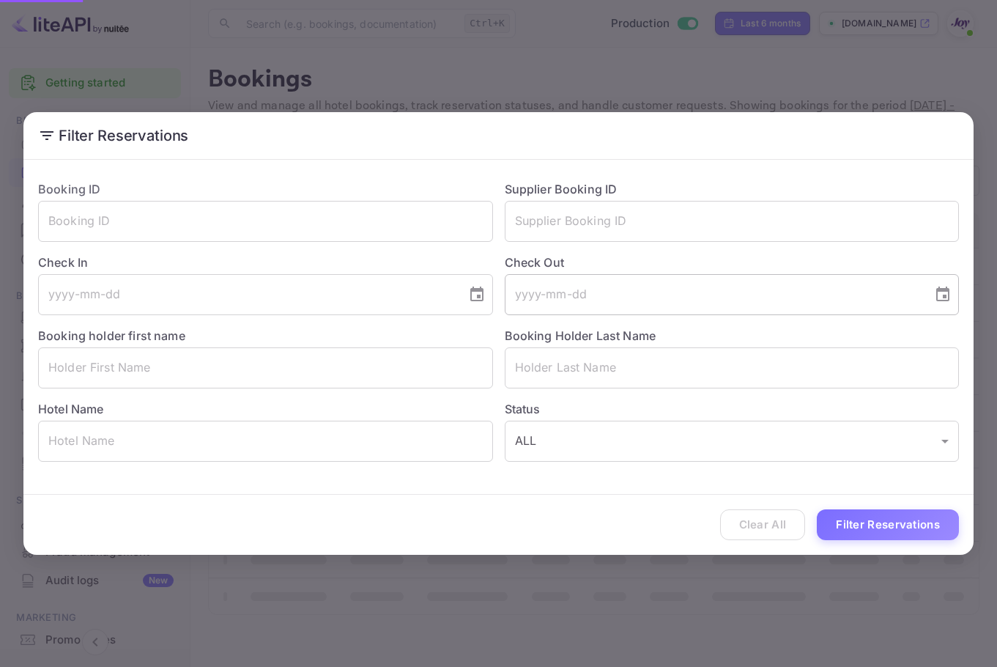
click at [577, 231] on input "text" at bounding box center [732, 221] width 455 height 41
paste input "8909173"
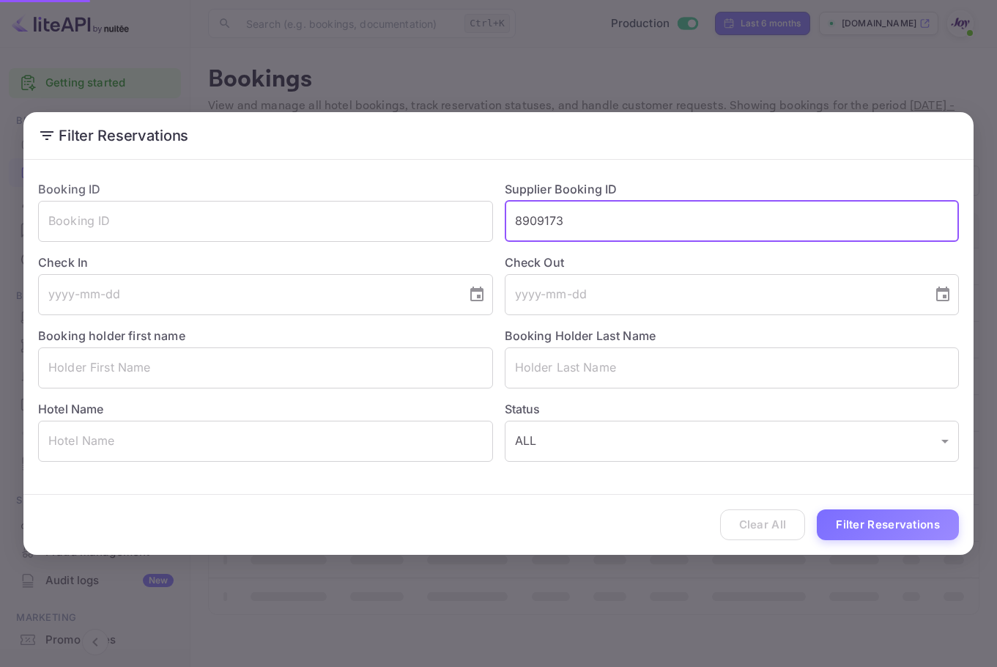
type input "8909173"
click at [916, 524] on button "Filter Reservations" at bounding box center [888, 524] width 142 height 31
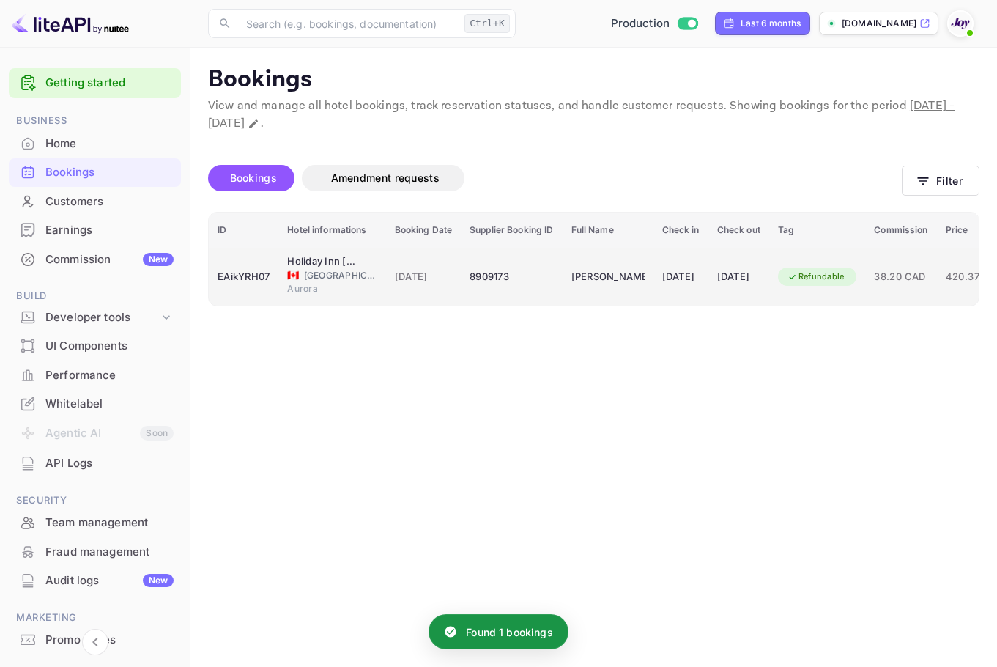
click at [245, 276] on div "EAikYRH07" at bounding box center [244, 276] width 52 height 23
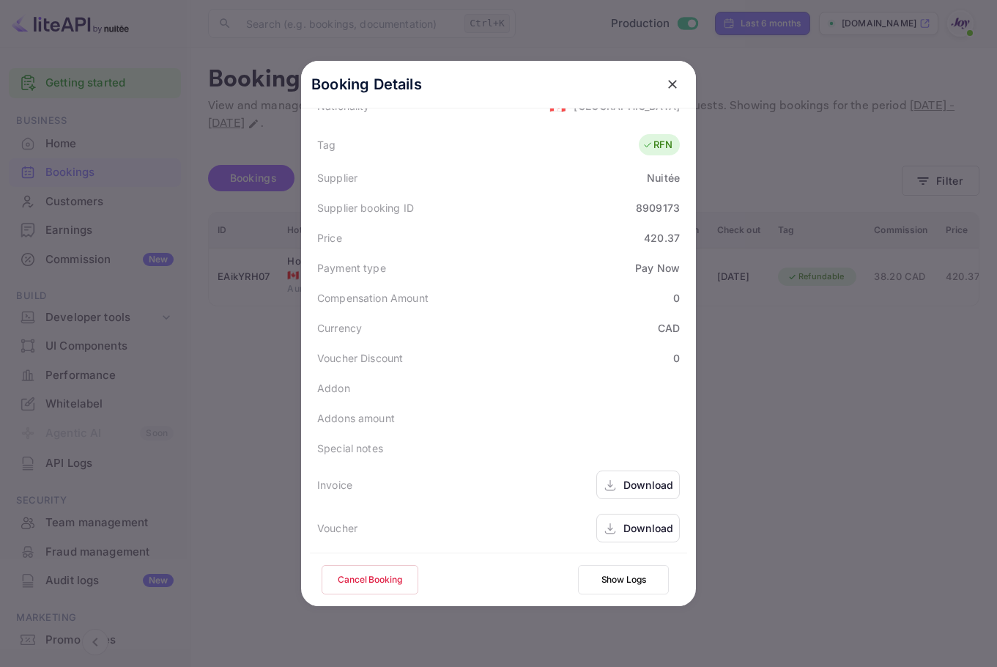
scroll to position [385, 0]
click at [603, 518] on icon at bounding box center [610, 525] width 15 height 15
